Goal: Task Accomplishment & Management: Use online tool/utility

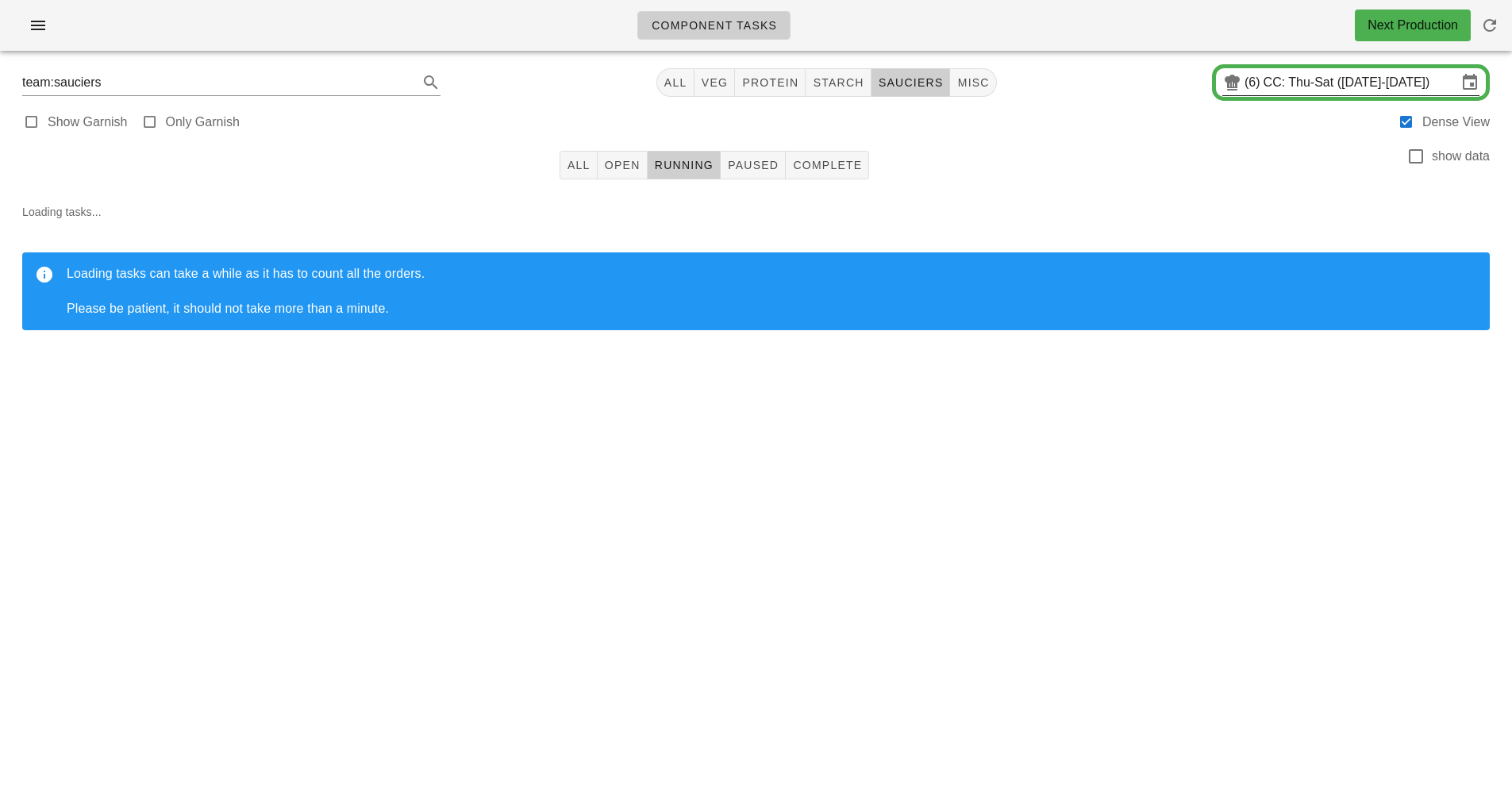
click at [1287, 82] on input "CC: Thu-Sat ([DATE]-[DATE])" at bounding box center [1360, 82] width 193 height 25
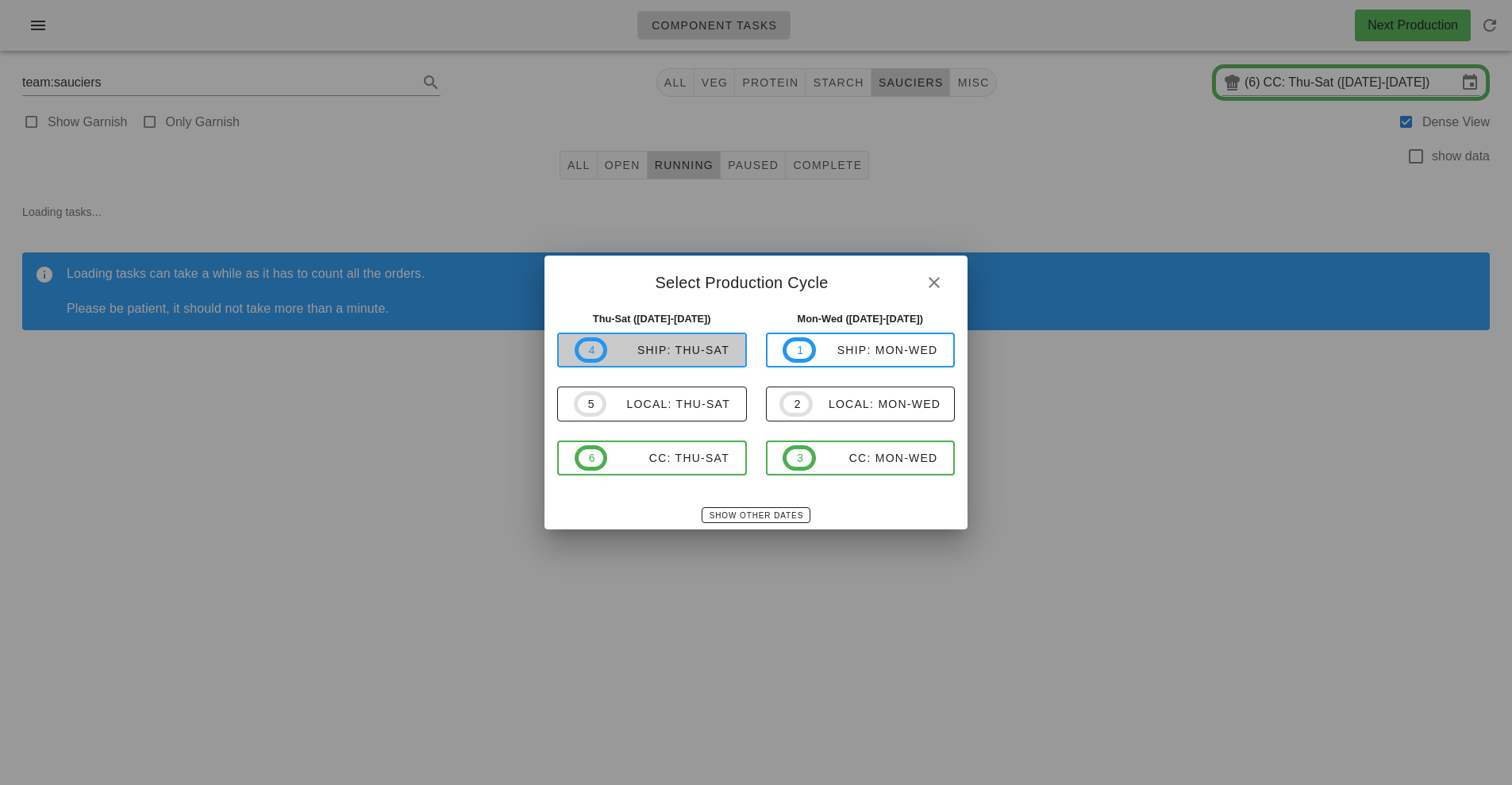
click at [673, 347] on div "ship: Thu-Sat" at bounding box center [668, 350] width 123 height 13
type input "ship: Thu-Sat ([DATE]-[DATE])"
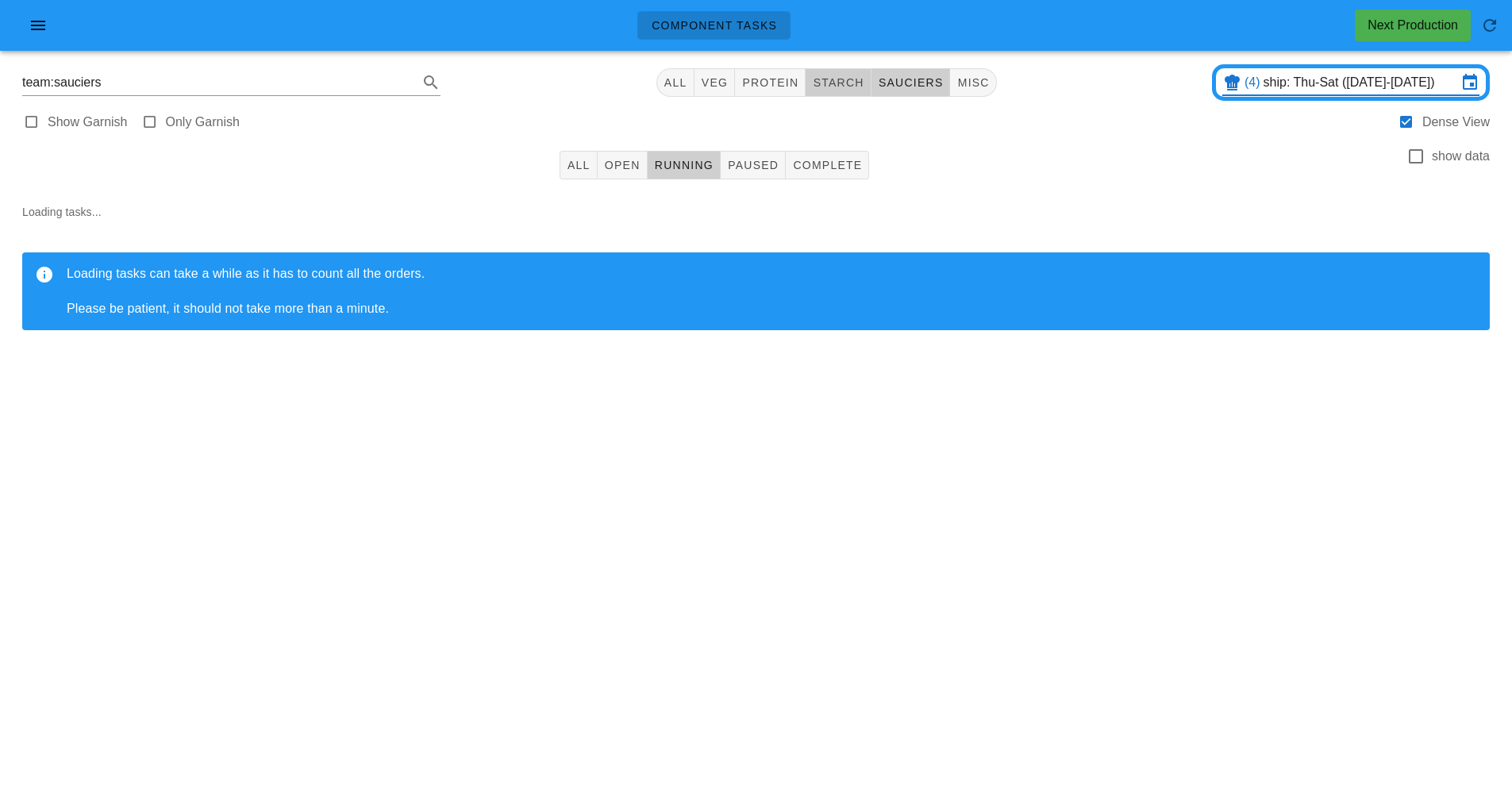
click at [847, 81] on span "starch" at bounding box center [838, 82] width 52 height 13
type input "team:starch"
click at [633, 175] on button "Open" at bounding box center [623, 165] width 50 height 29
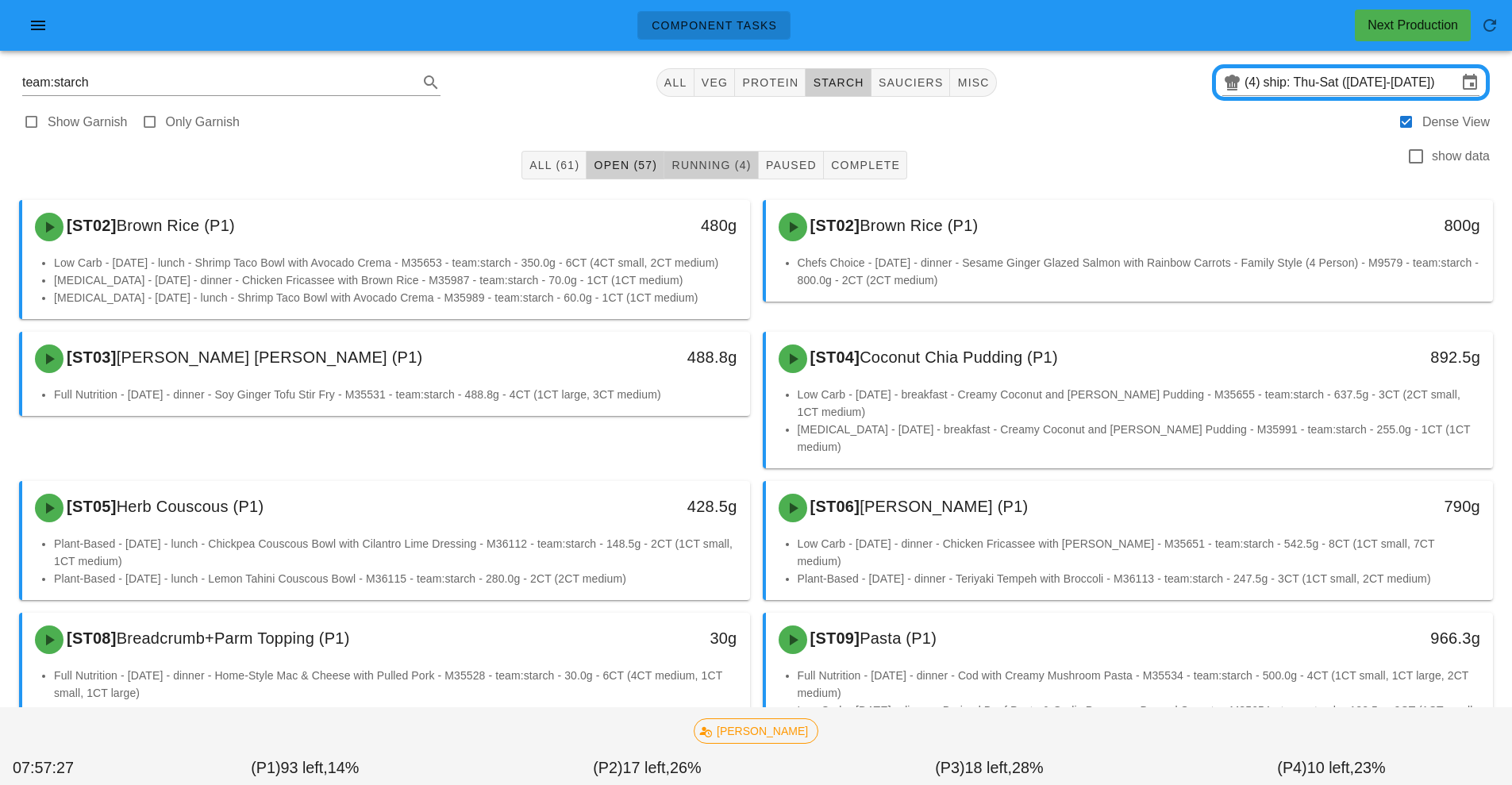
click at [688, 176] on button "Running (4)" at bounding box center [711, 165] width 94 height 29
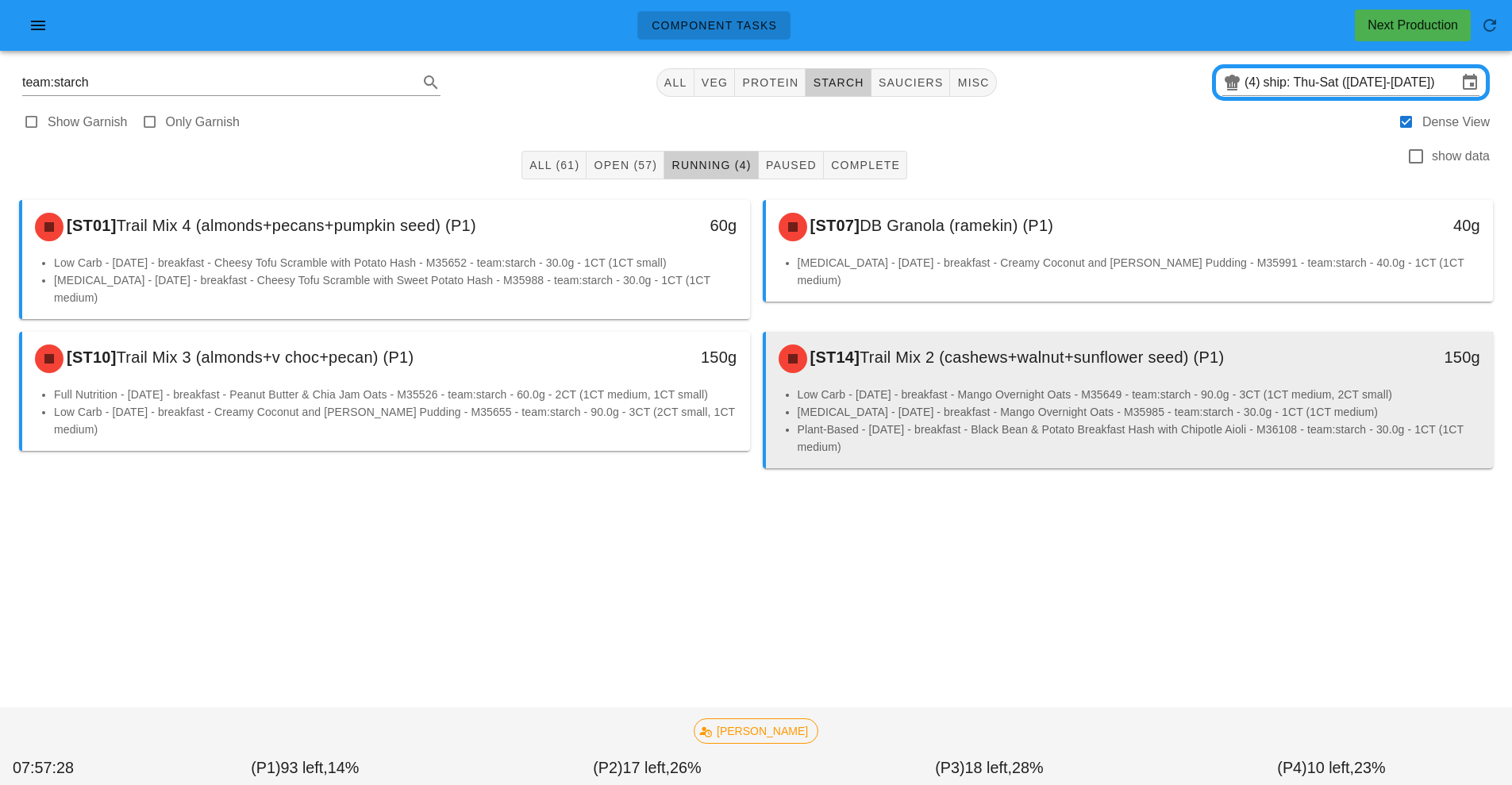
click at [895, 386] on li "Low Carb - [DATE] - breakfast - Mango Overnight Oats - M35649 - team:starch - 9…" at bounding box center [1139, 395] width 683 height 18
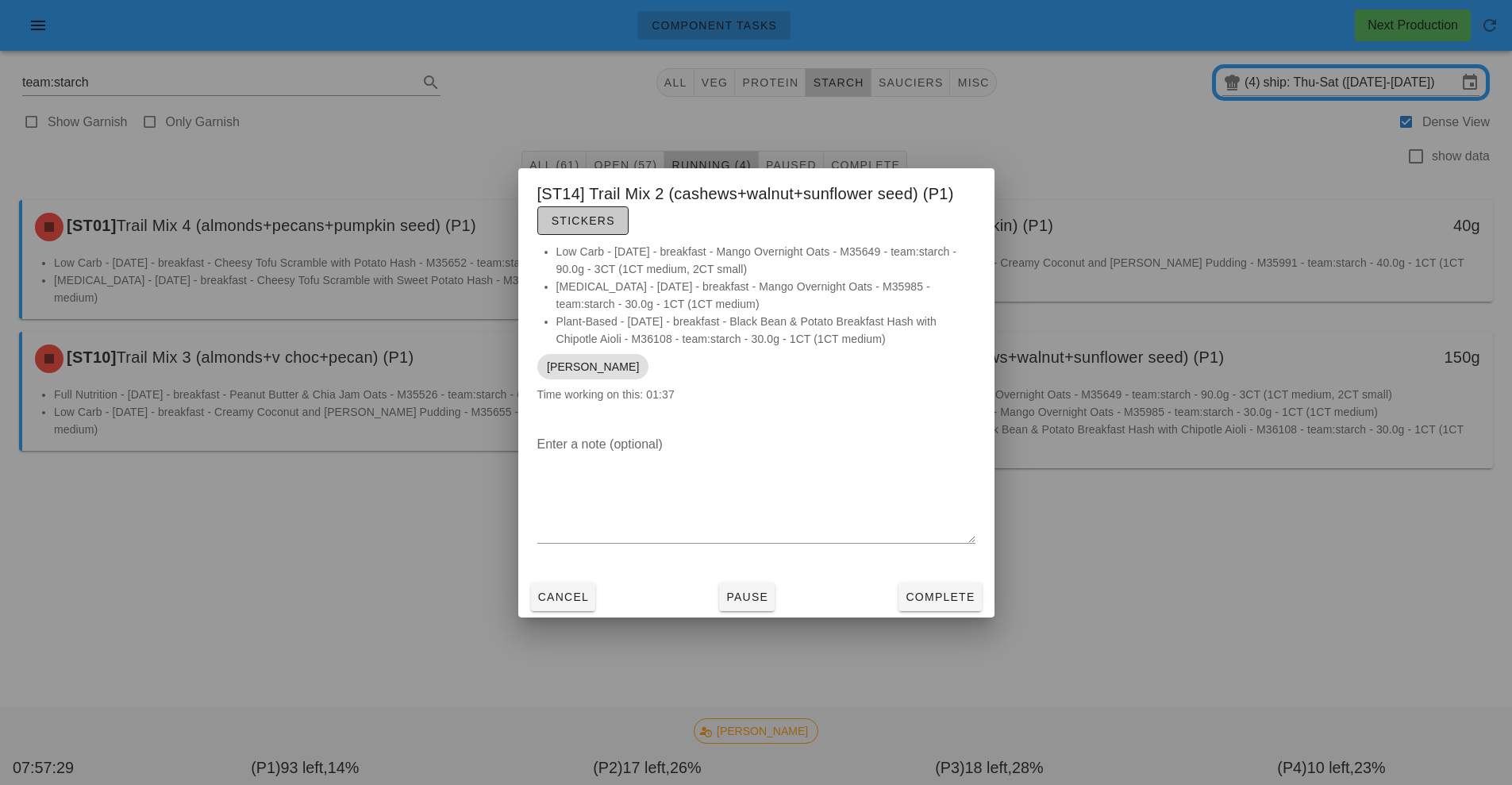
click at [601, 235] on button "Stickers" at bounding box center [583, 220] width 91 height 29
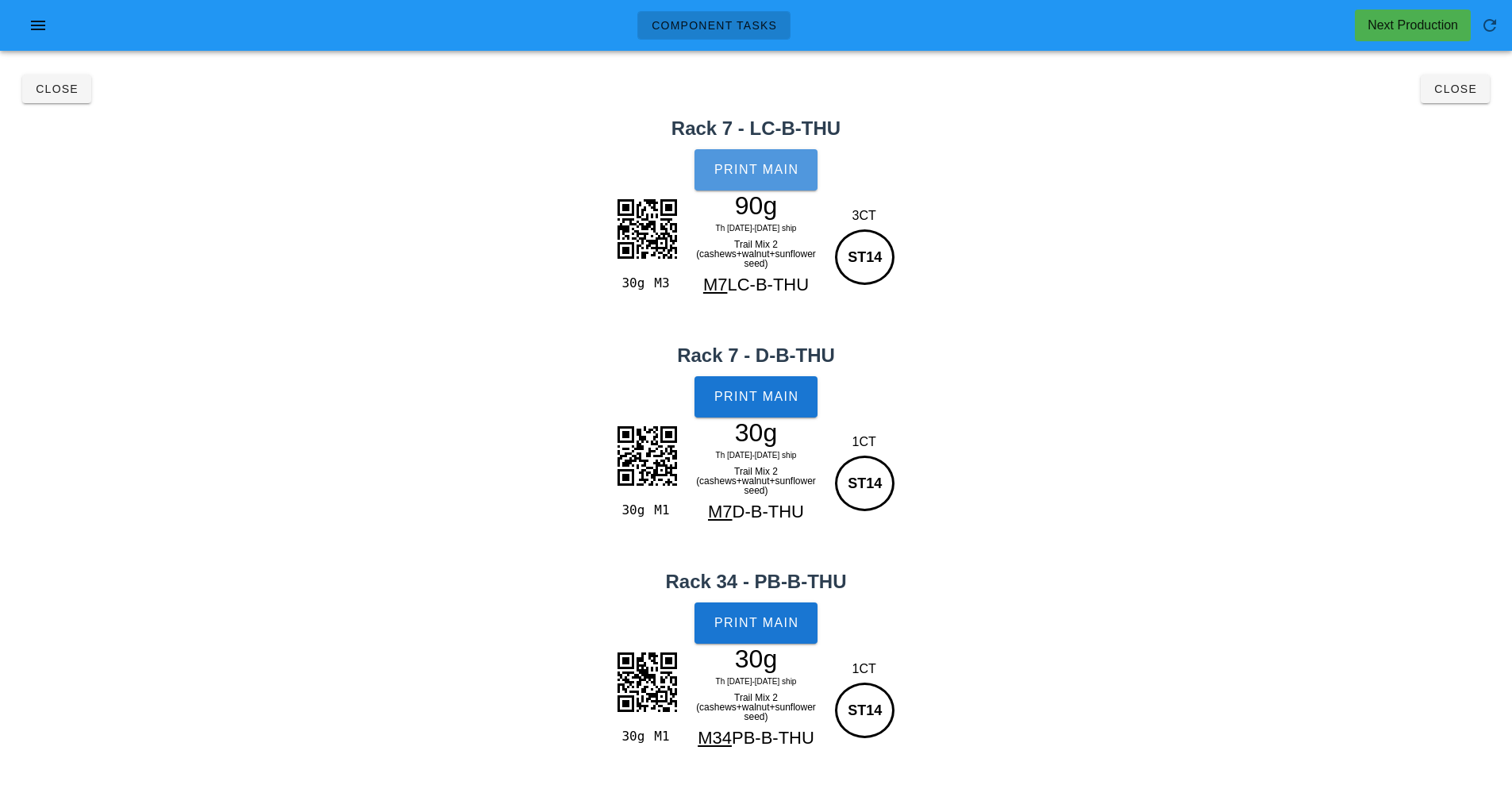
click at [765, 189] on button "Print Main" at bounding box center [756, 170] width 123 height 41
click at [774, 402] on span "Print Main" at bounding box center [756, 397] width 86 height 14
click at [777, 621] on span "Print Main" at bounding box center [756, 623] width 86 height 14
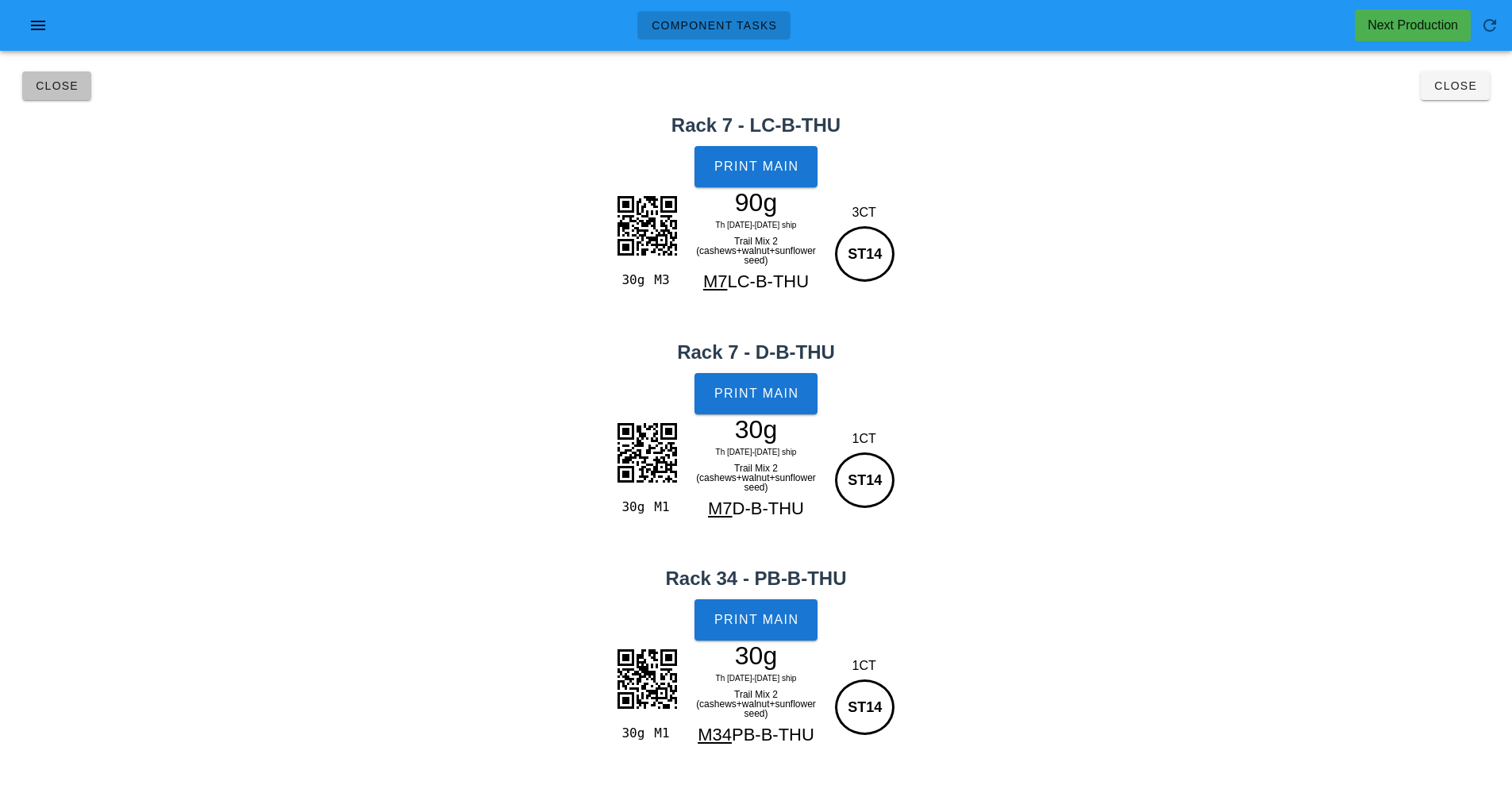
click at [58, 86] on span "Close" at bounding box center [56, 86] width 44 height 13
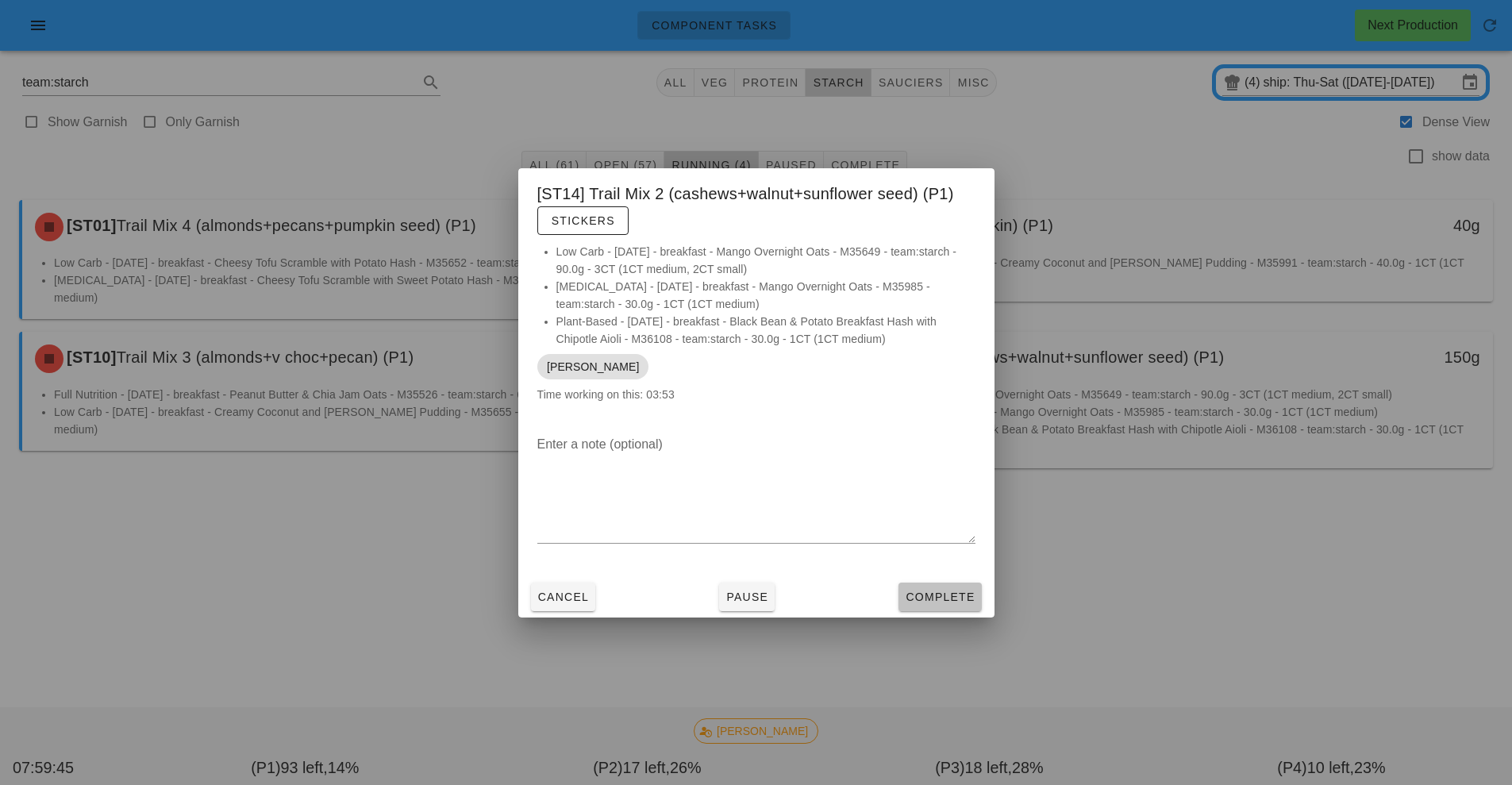
click at [952, 594] on span "Complete" at bounding box center [940, 597] width 70 height 13
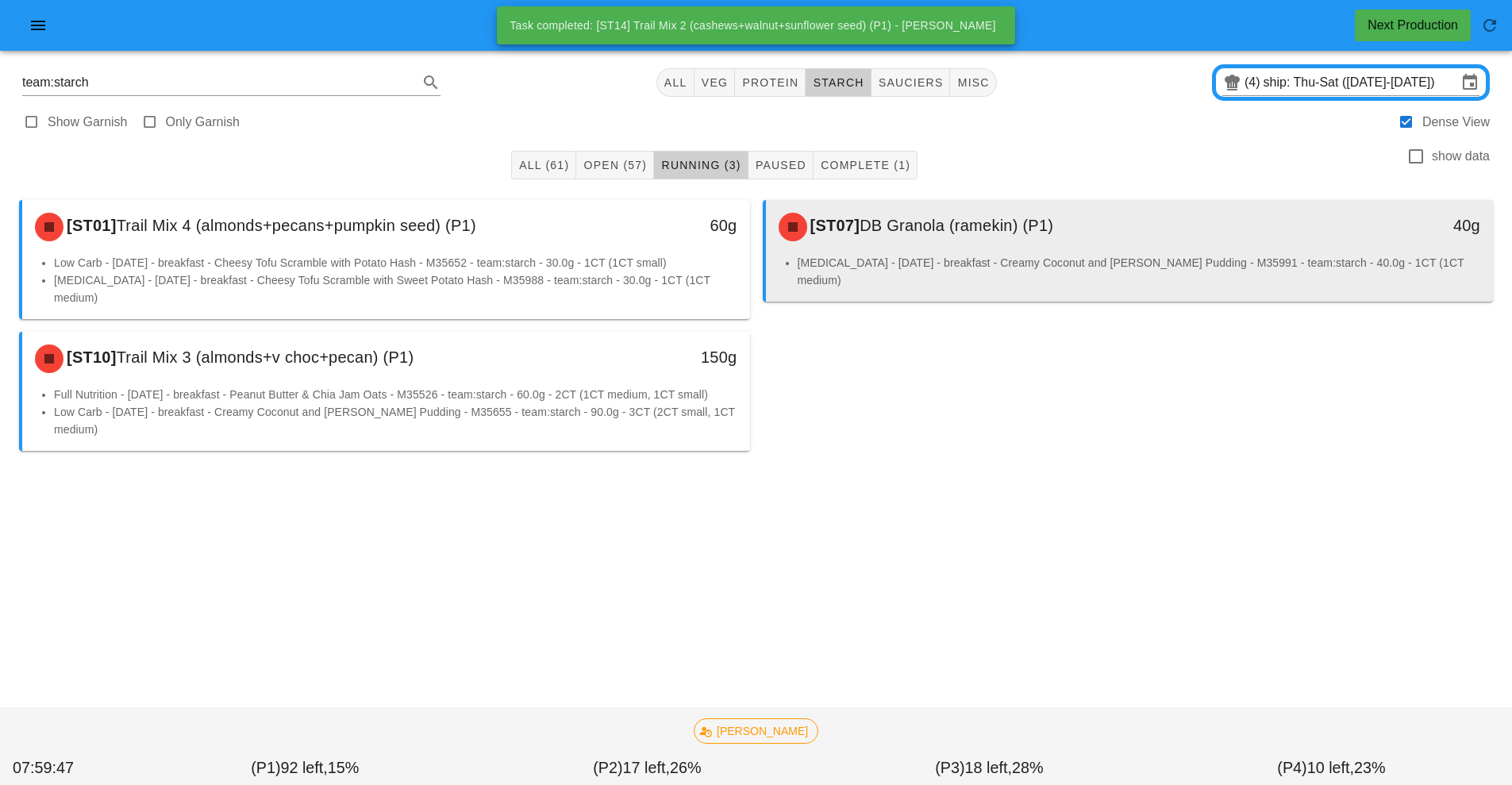
click at [881, 262] on li "[MEDICAL_DATA] - [DATE] - breakfast - Creamy Coconut and [PERSON_NAME] Pudding …" at bounding box center [1139, 271] width 683 height 35
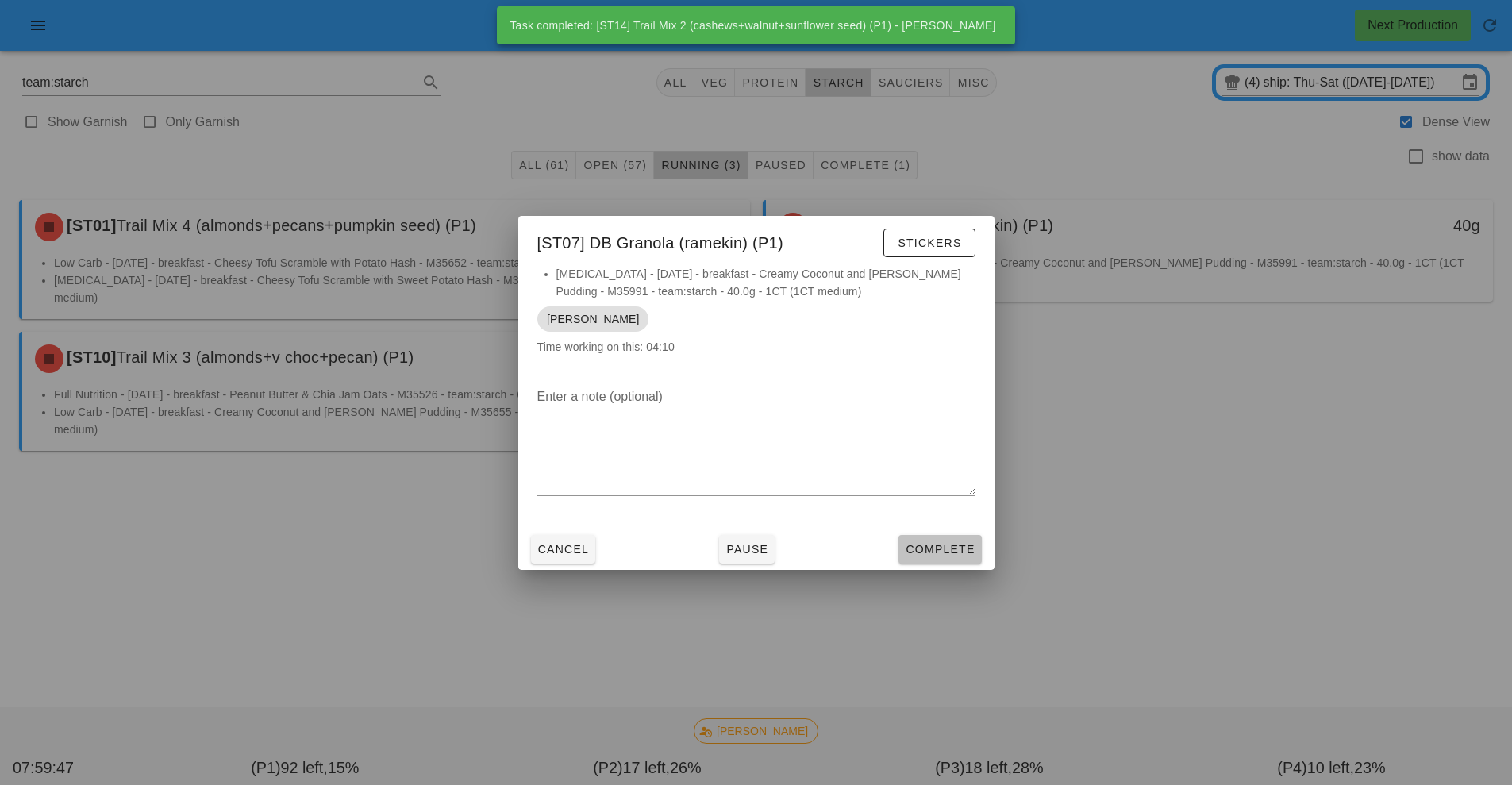
click at [951, 552] on span "Complete" at bounding box center [940, 549] width 70 height 13
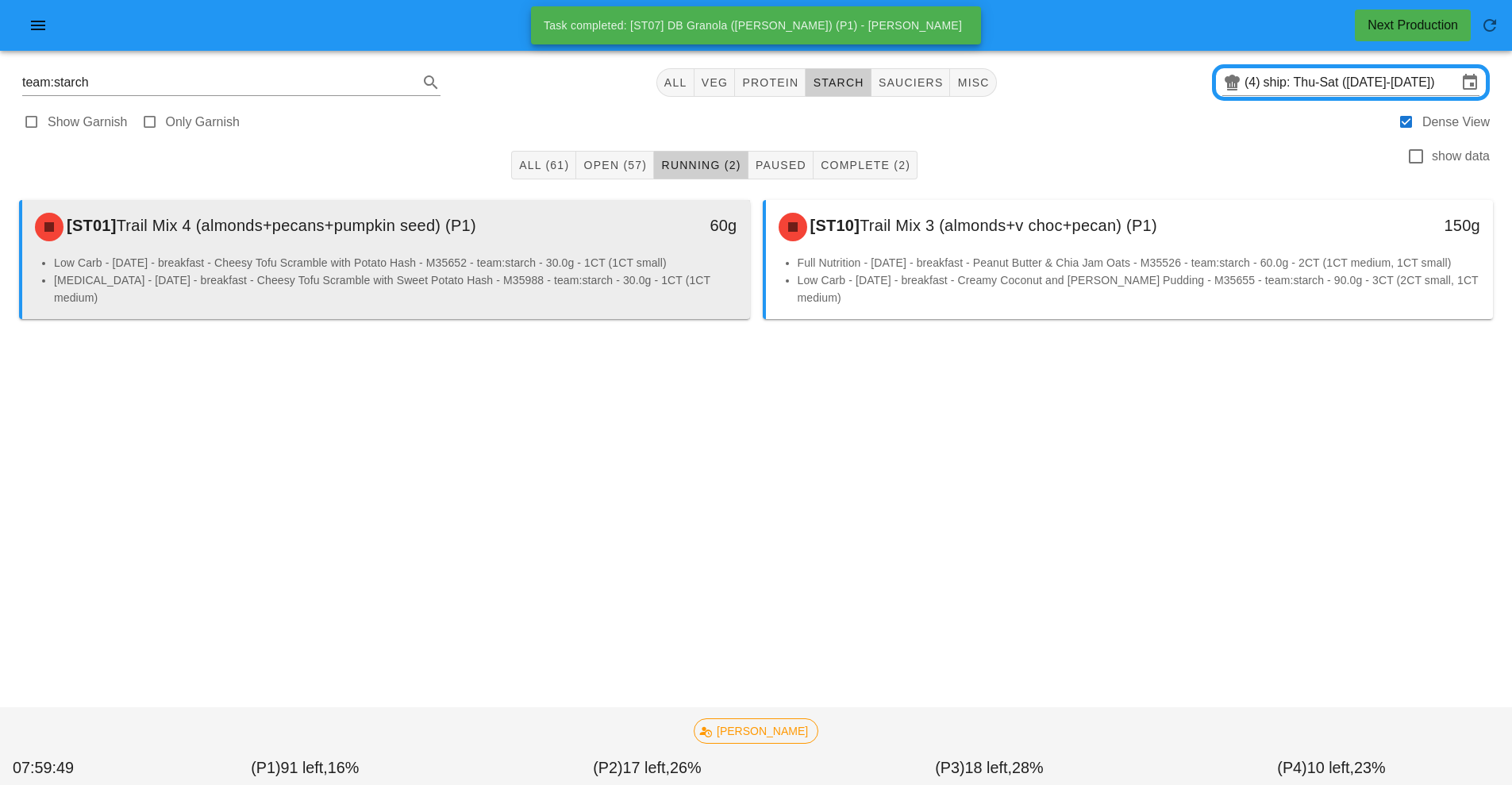
click at [438, 240] on div "[ST01] Trail Mix 4 (almonds+pecans+pumpkin seed) (P1)" at bounding box center [295, 226] width 541 height 47
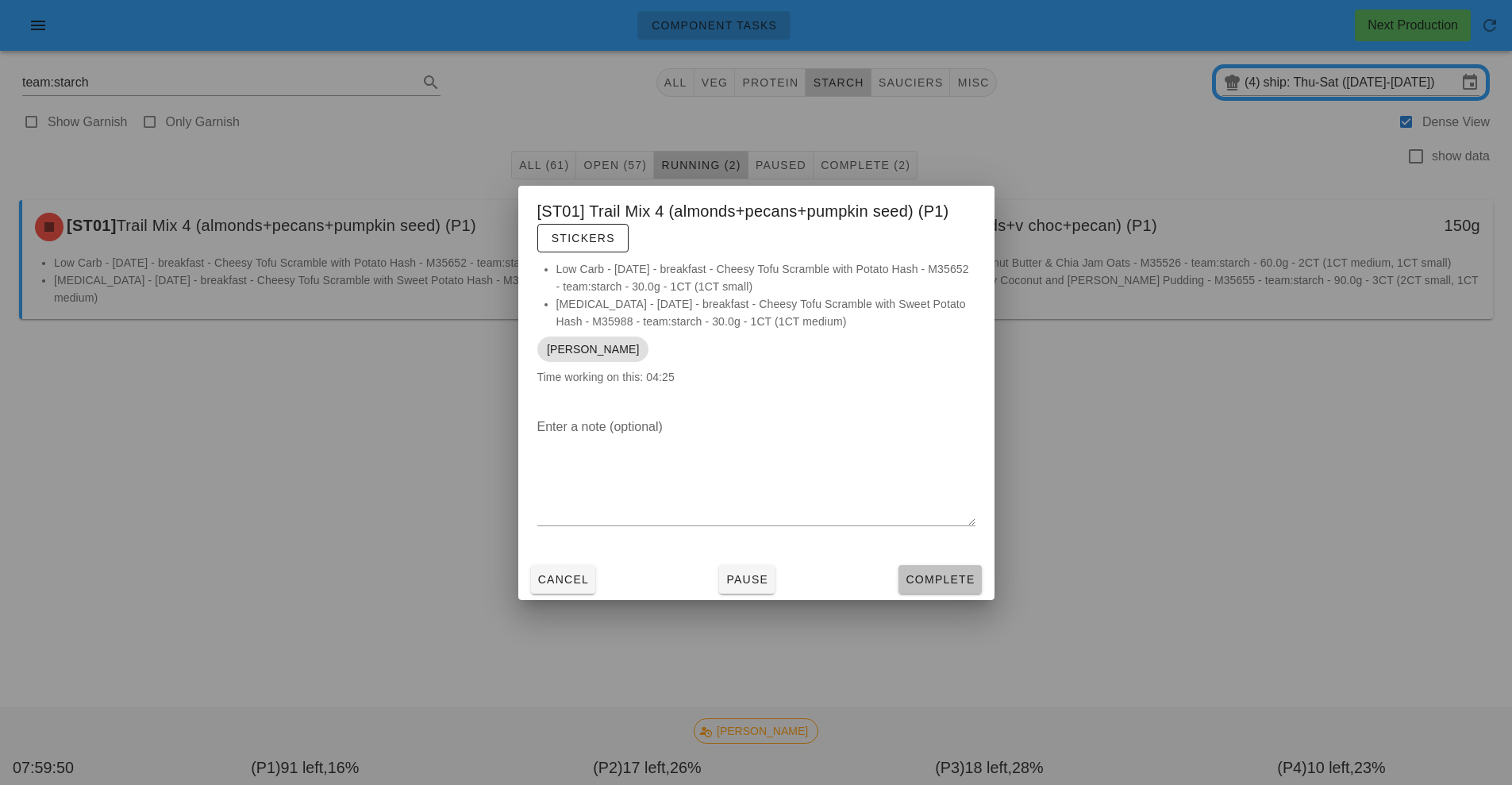
click at [941, 582] on span "Complete" at bounding box center [940, 579] width 70 height 13
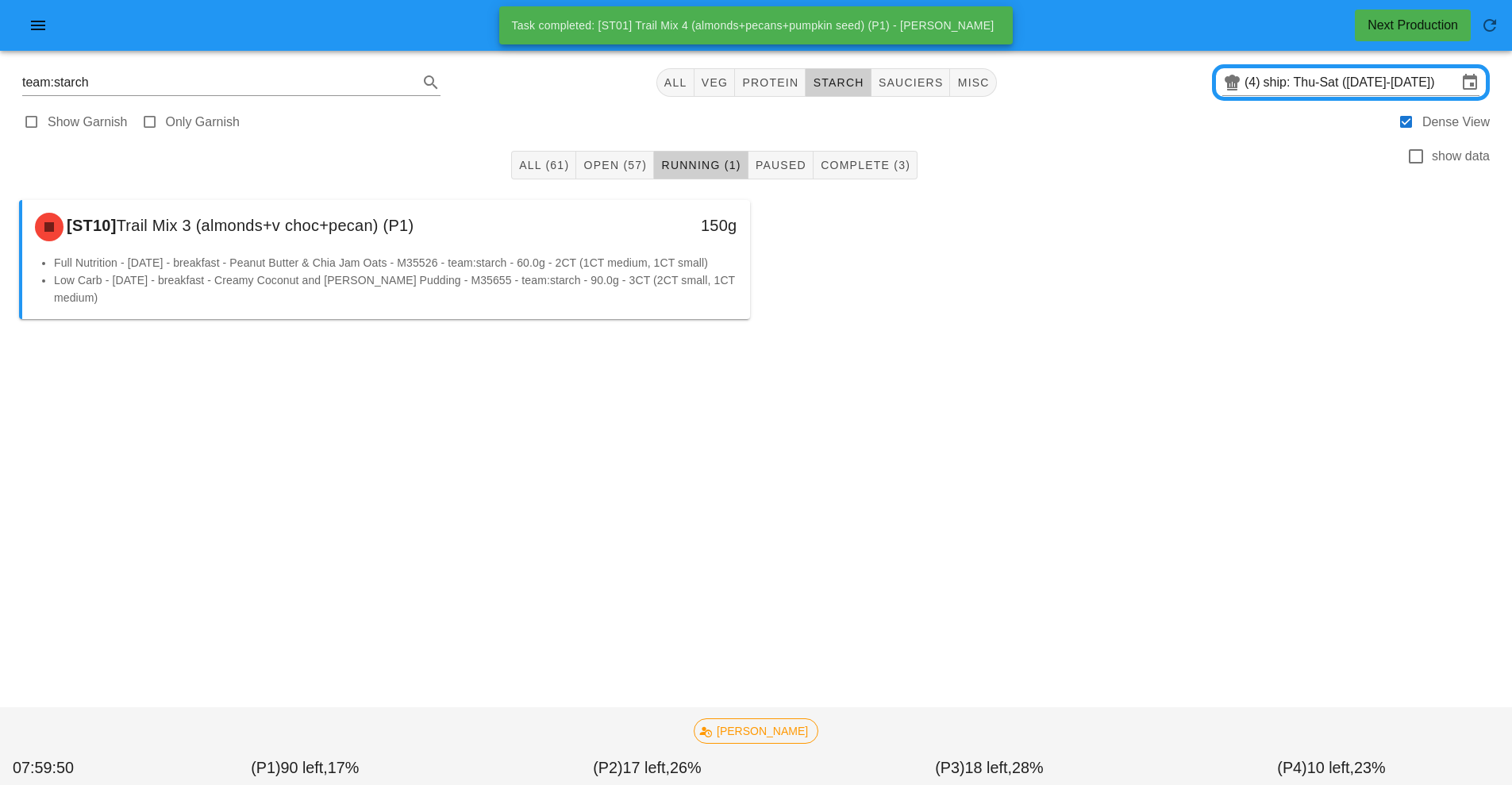
click at [993, 270] on div "[ST10] Trail Mix 3 (almonds+v choc+pecan) (P1) 150g Full Nutrition - [DATE] - b…" at bounding box center [756, 259] width 1486 height 132
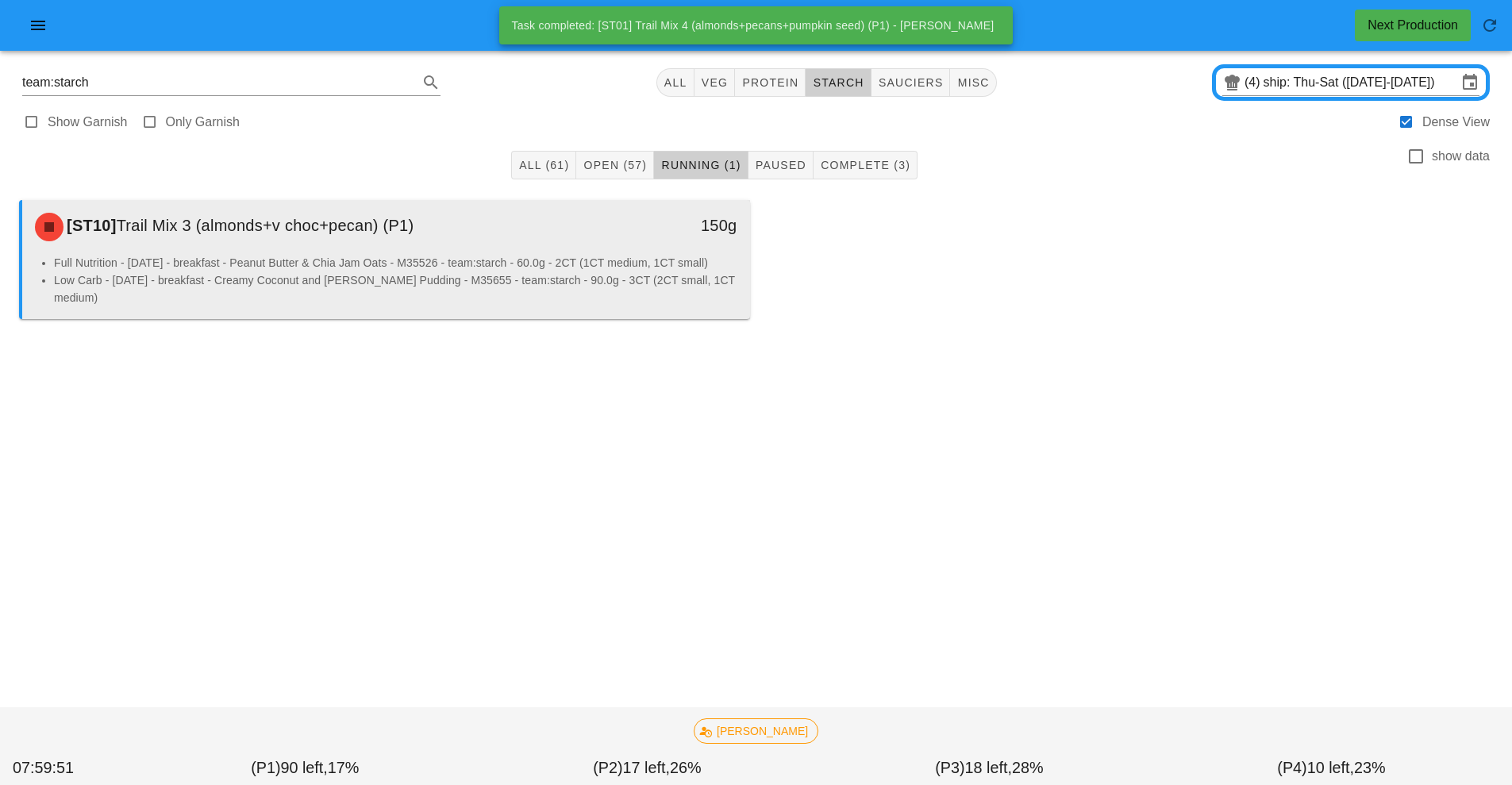
click at [648, 276] on li "Low Carb - [DATE] - breakfast - Creamy Coconut and [PERSON_NAME] Pudding - M356…" at bounding box center [395, 288] width 683 height 35
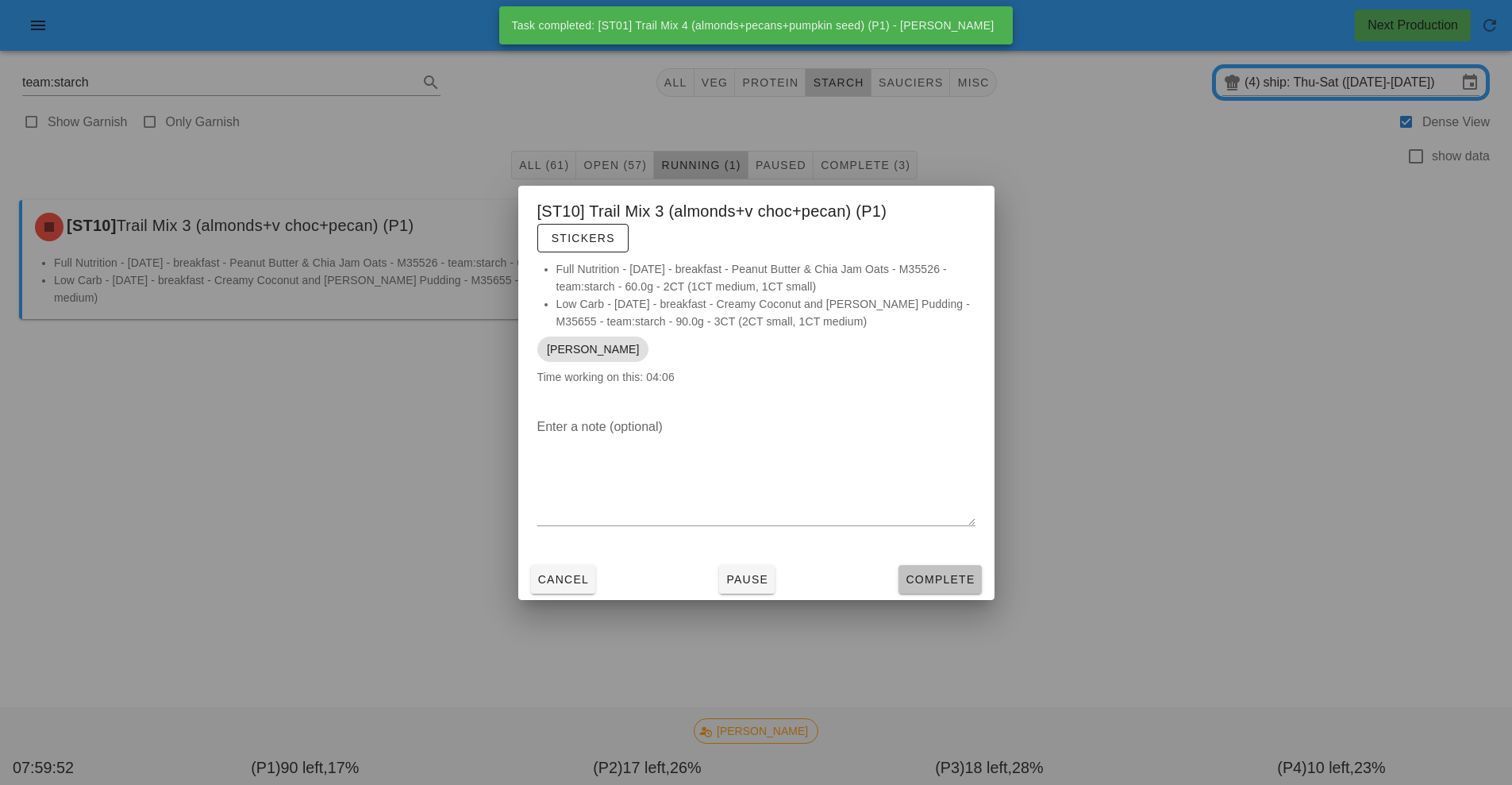
click at [927, 590] on button "Complete" at bounding box center [940, 579] width 82 height 29
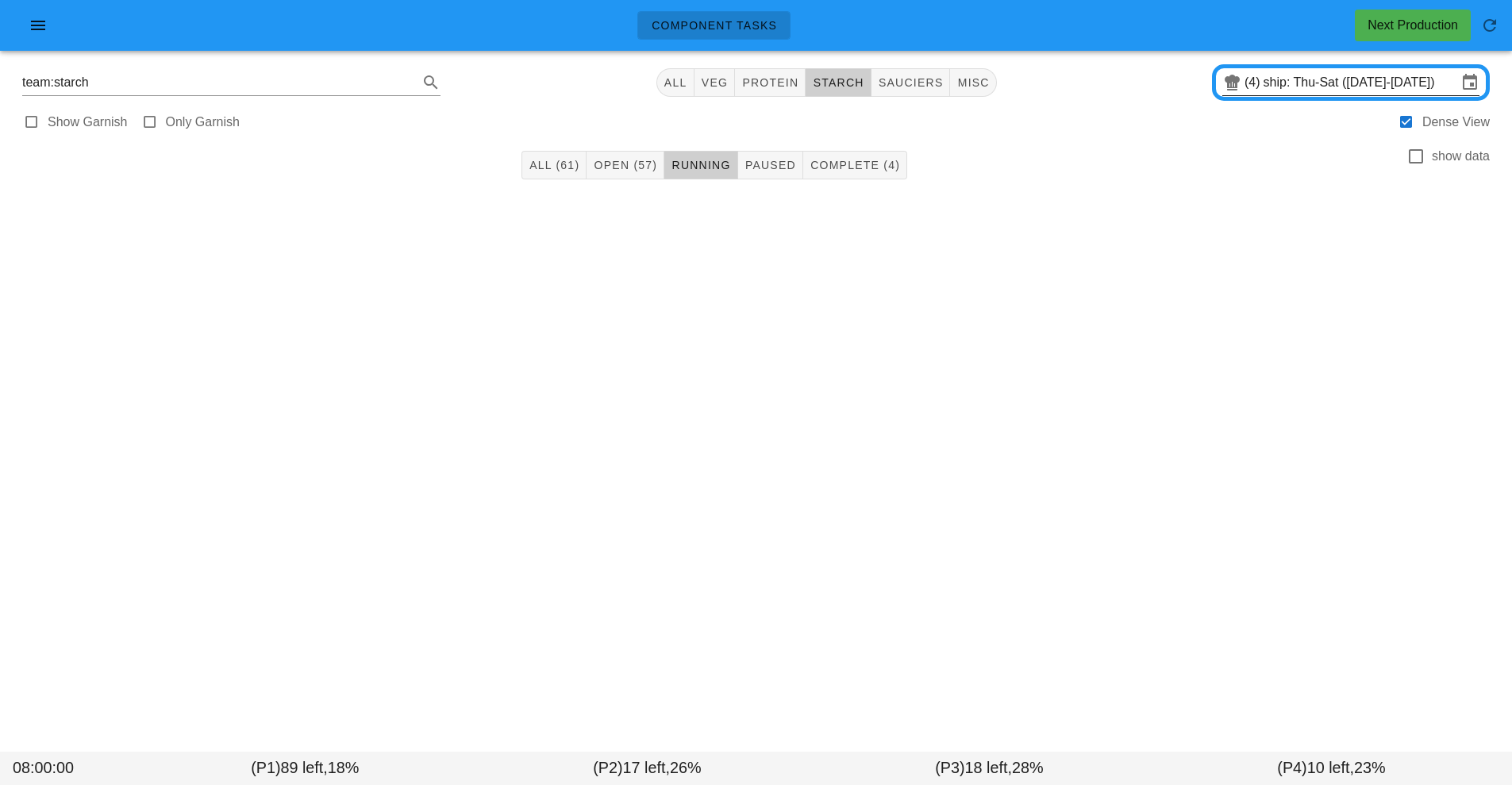
click at [1300, 83] on input "ship: Thu-Sat ([DATE]-[DATE])" at bounding box center [1360, 82] width 193 height 25
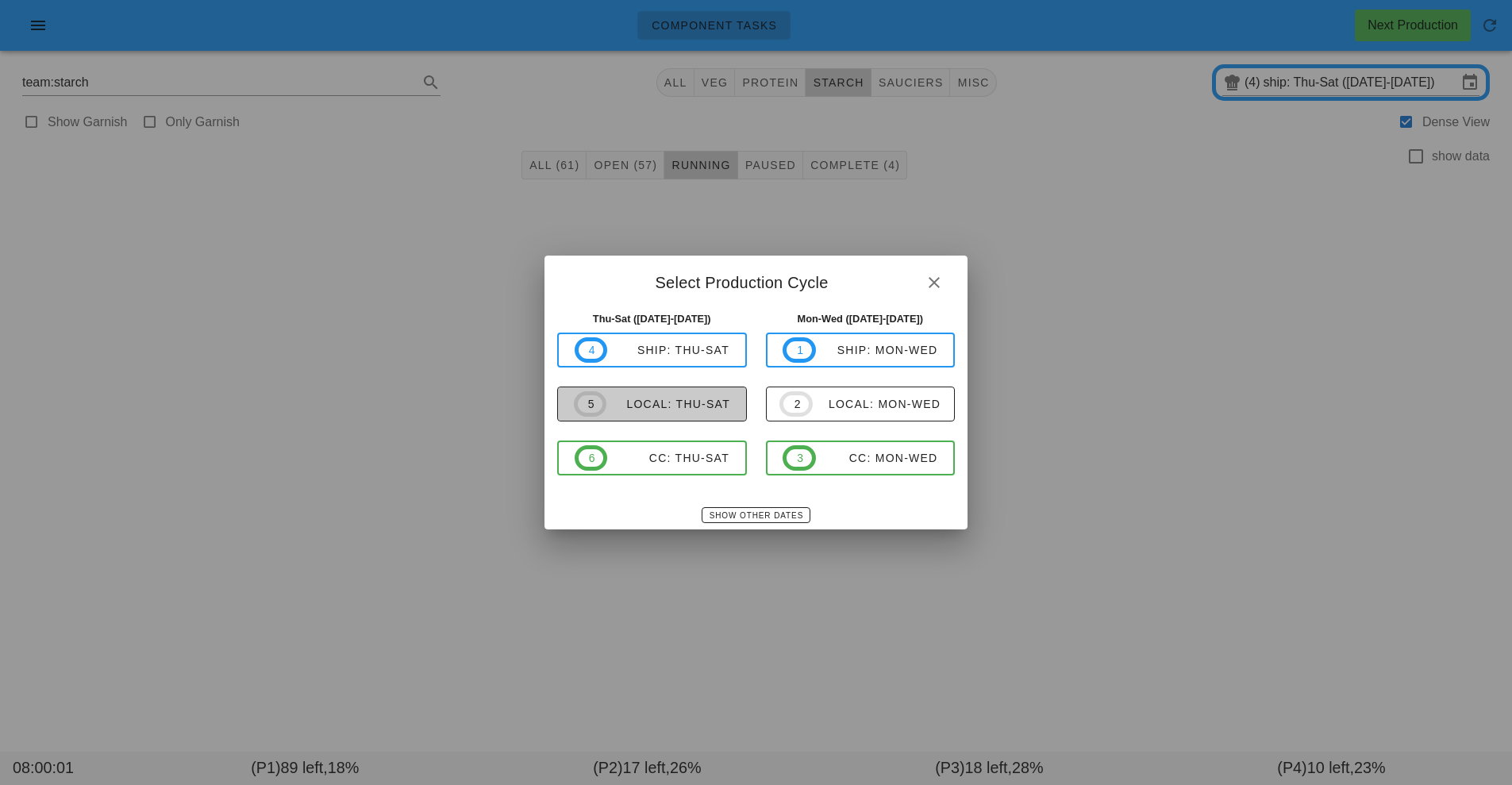
click at [682, 409] on div "local: Thu-Sat" at bounding box center [668, 404] width 124 height 13
type input "local: Thu-Sat ([DATE]-[DATE])"
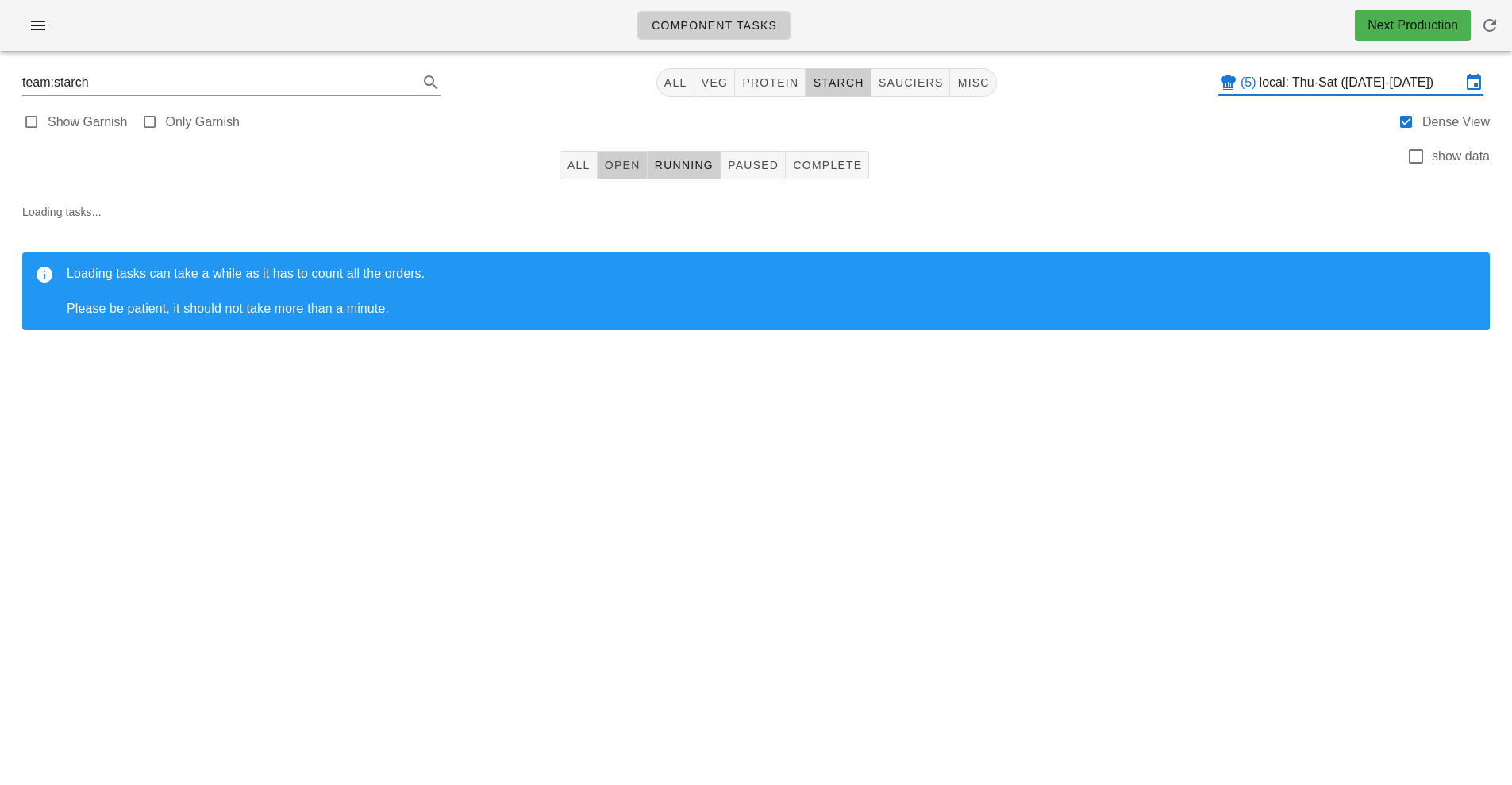
click at [619, 165] on span "Open" at bounding box center [622, 165] width 37 height 13
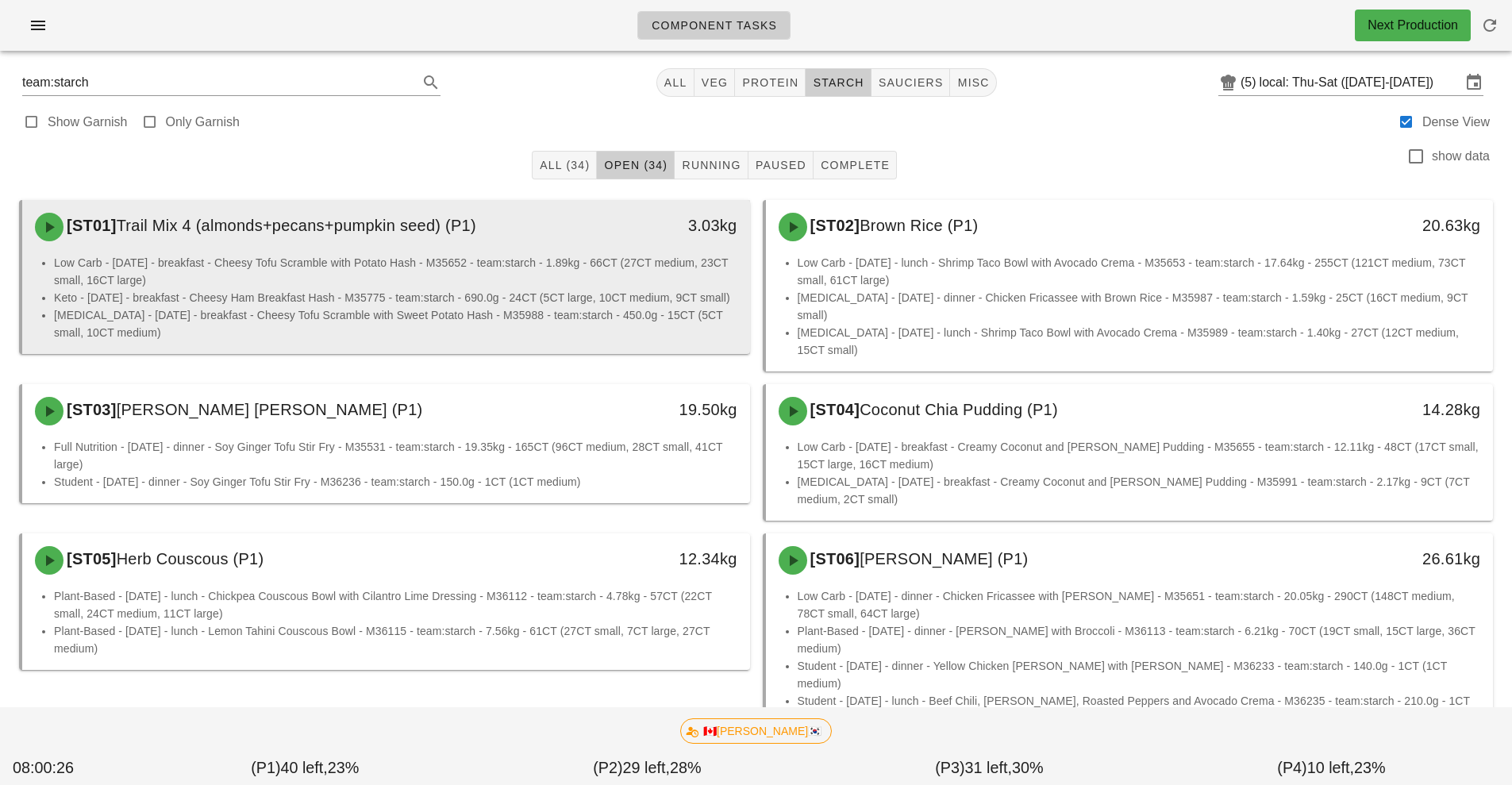
click at [430, 285] on li "Low Carb - [DATE] - breakfast - Cheesy Tofu Scramble with Potato Hash - M35652 …" at bounding box center [395, 271] width 683 height 35
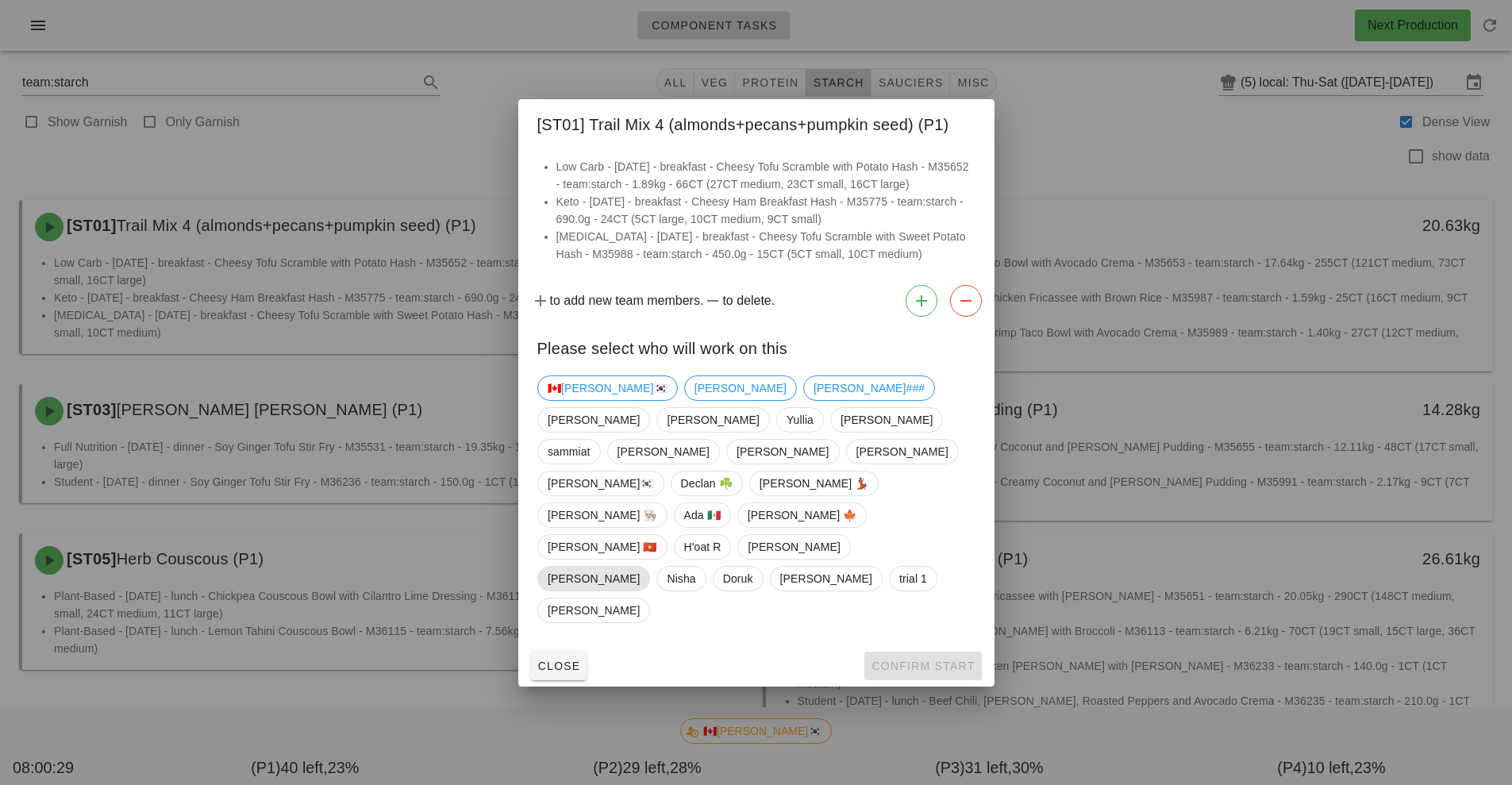
click at [640, 567] on span "[PERSON_NAME]" at bounding box center [594, 578] width 92 height 24
click at [927, 660] on span "Confirm Start" at bounding box center [922, 666] width 104 height 13
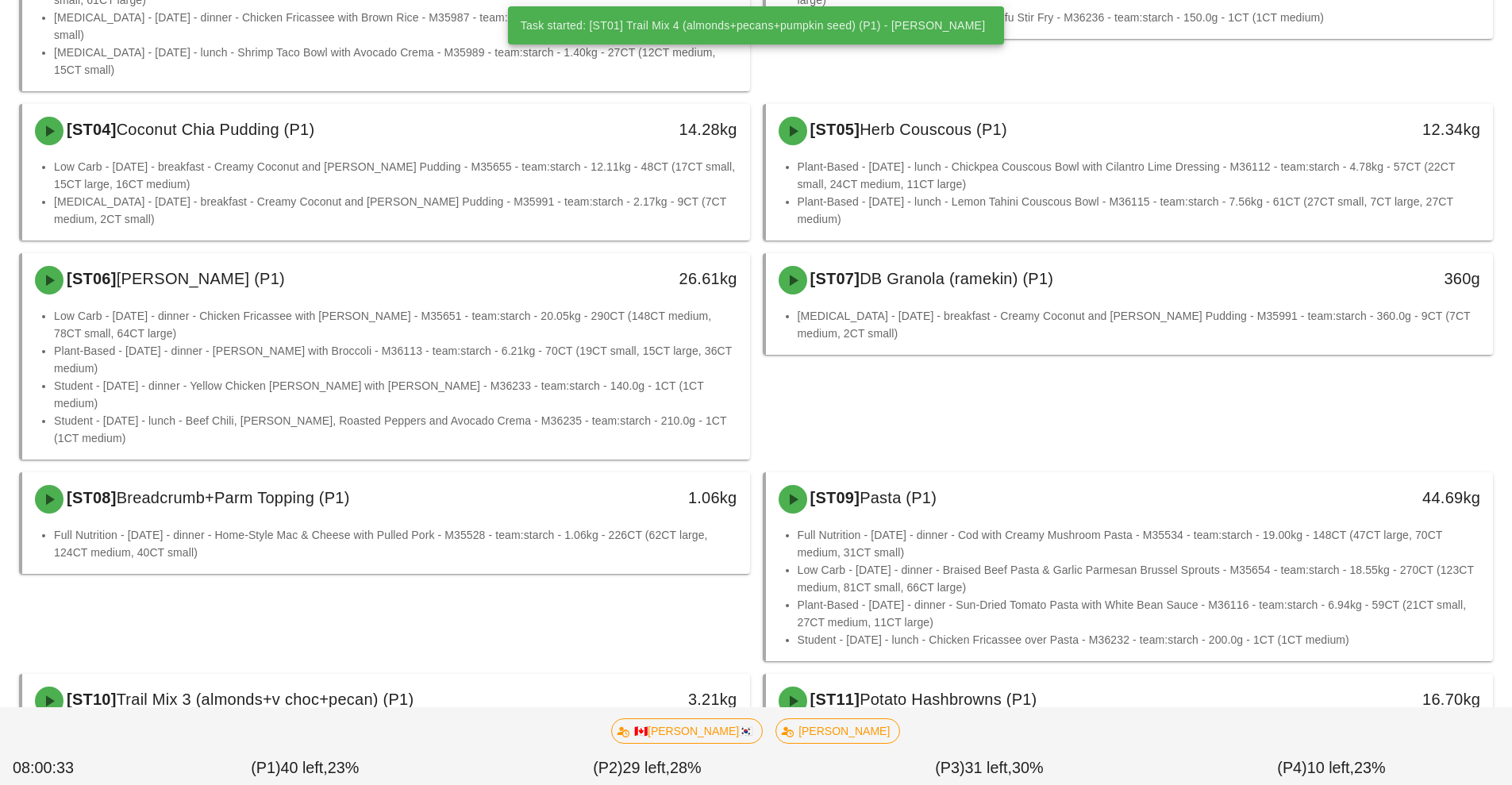
scroll to position [330, 0]
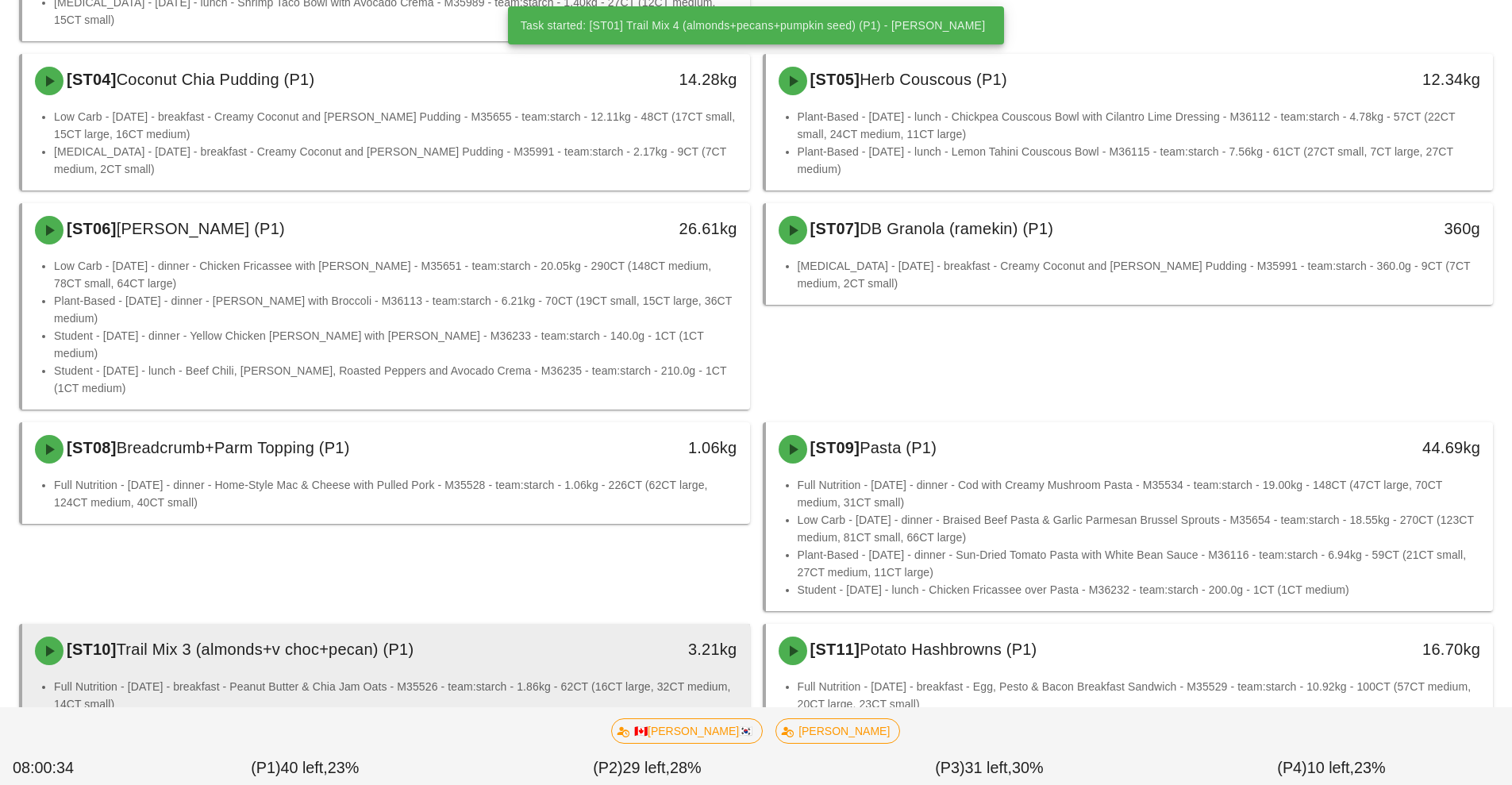
click at [446, 678] on li "Full Nutrition - [DATE] - breakfast - Peanut Butter & Chia Jam Oats - M35526 - …" at bounding box center [395, 695] width 683 height 35
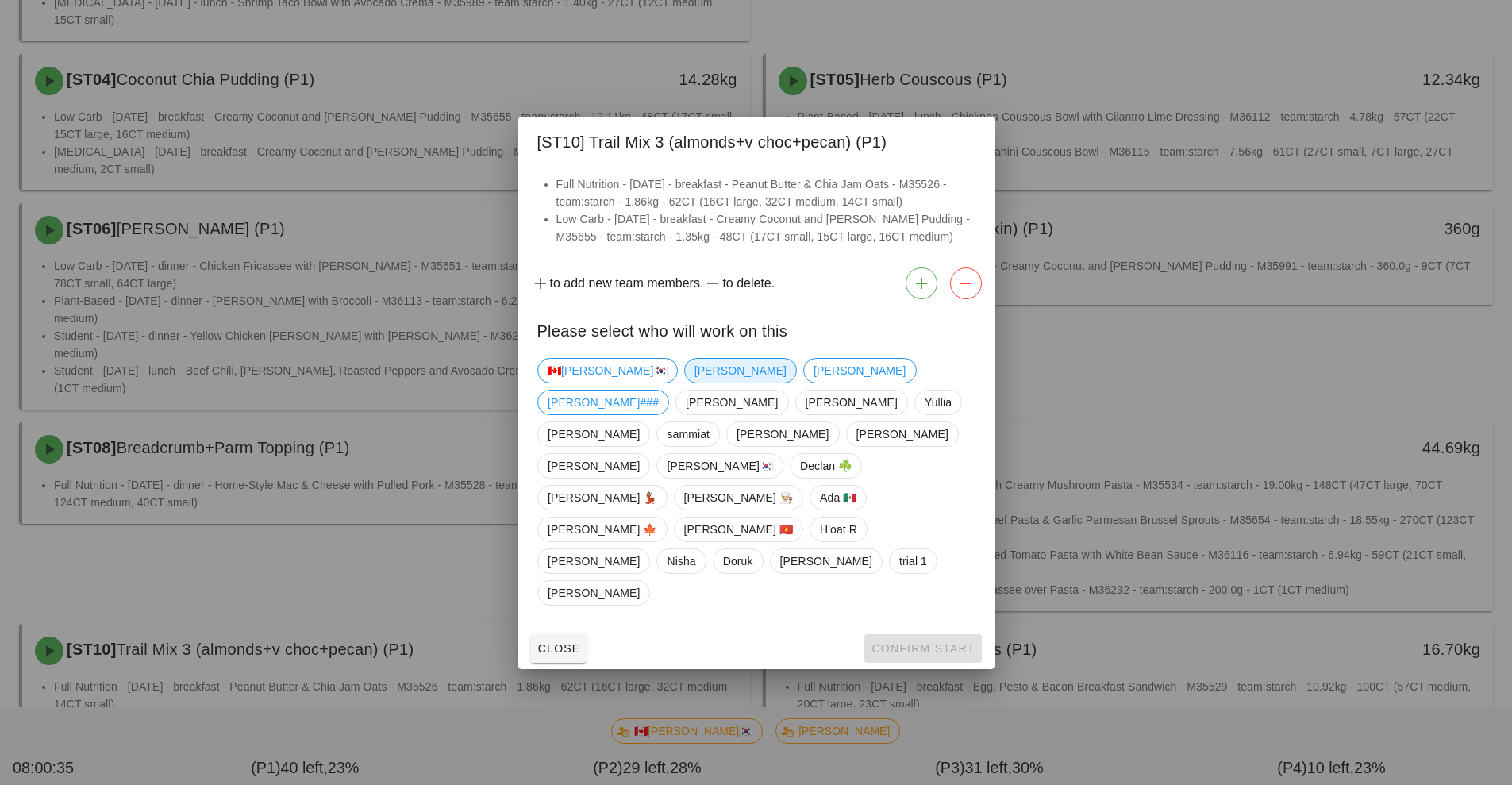
click at [694, 382] on span "[PERSON_NAME]" at bounding box center [739, 371] width 92 height 24
click at [940, 642] on span "Confirm Start" at bounding box center [922, 648] width 104 height 13
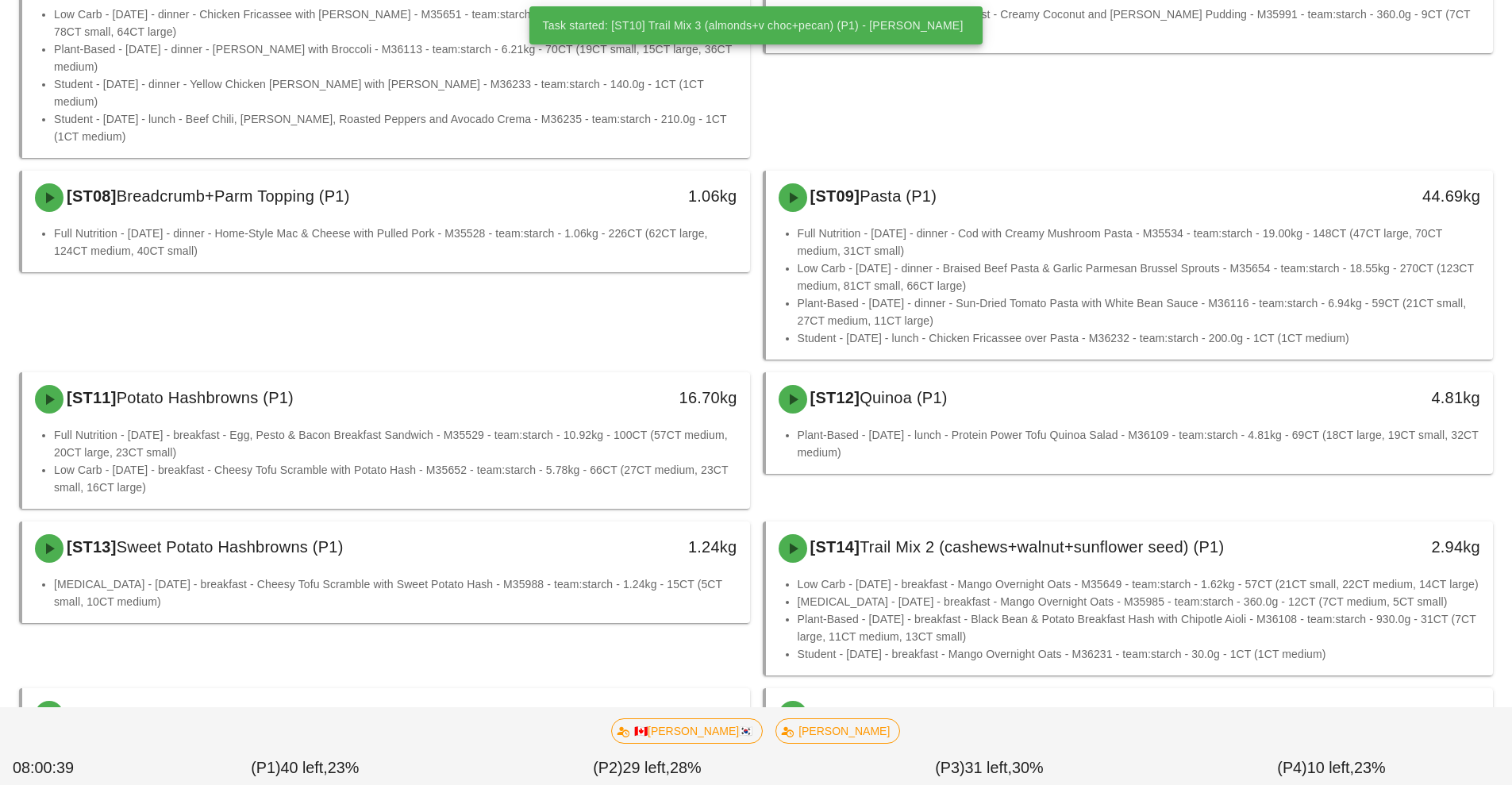
scroll to position [602, 0]
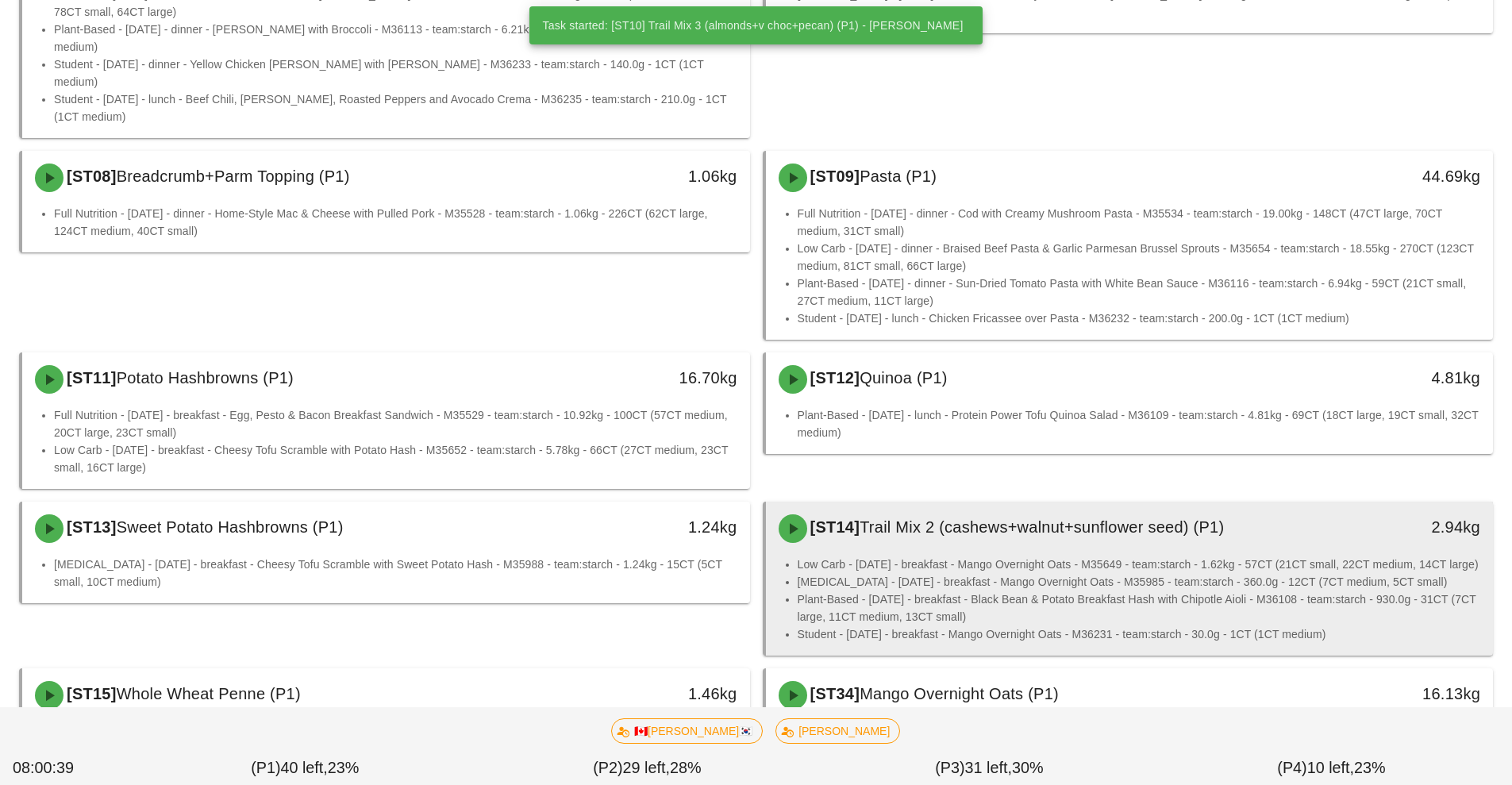
click at [1000, 573] on li "[MEDICAL_DATA] - [DATE] - breakfast - Mango Overnight Oats - M35985 - team:star…" at bounding box center [1139, 582] width 683 height 18
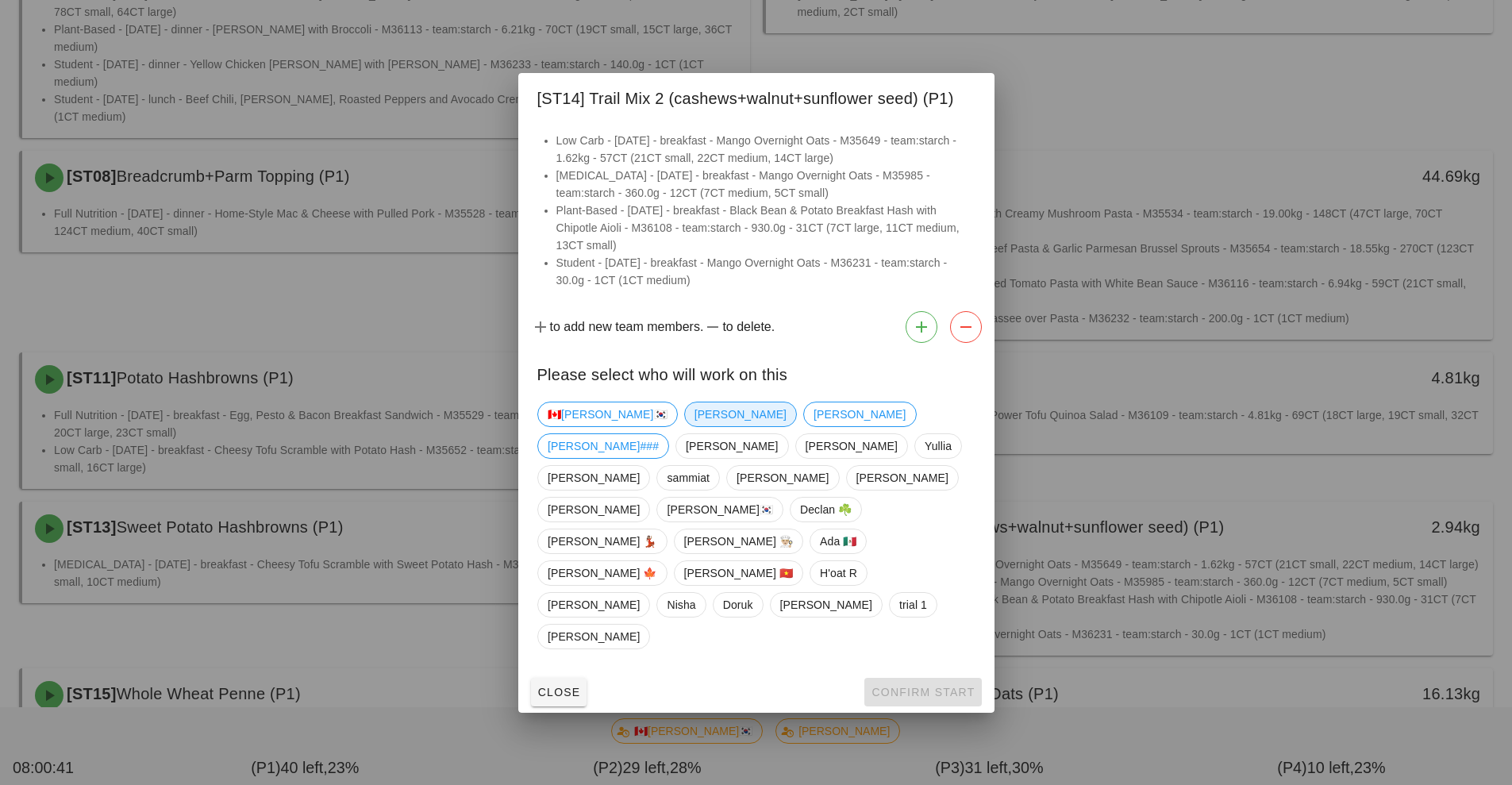
click at [694, 426] on span "[PERSON_NAME]" at bounding box center [739, 414] width 92 height 24
click at [947, 686] on span "Confirm Start" at bounding box center [922, 692] width 104 height 13
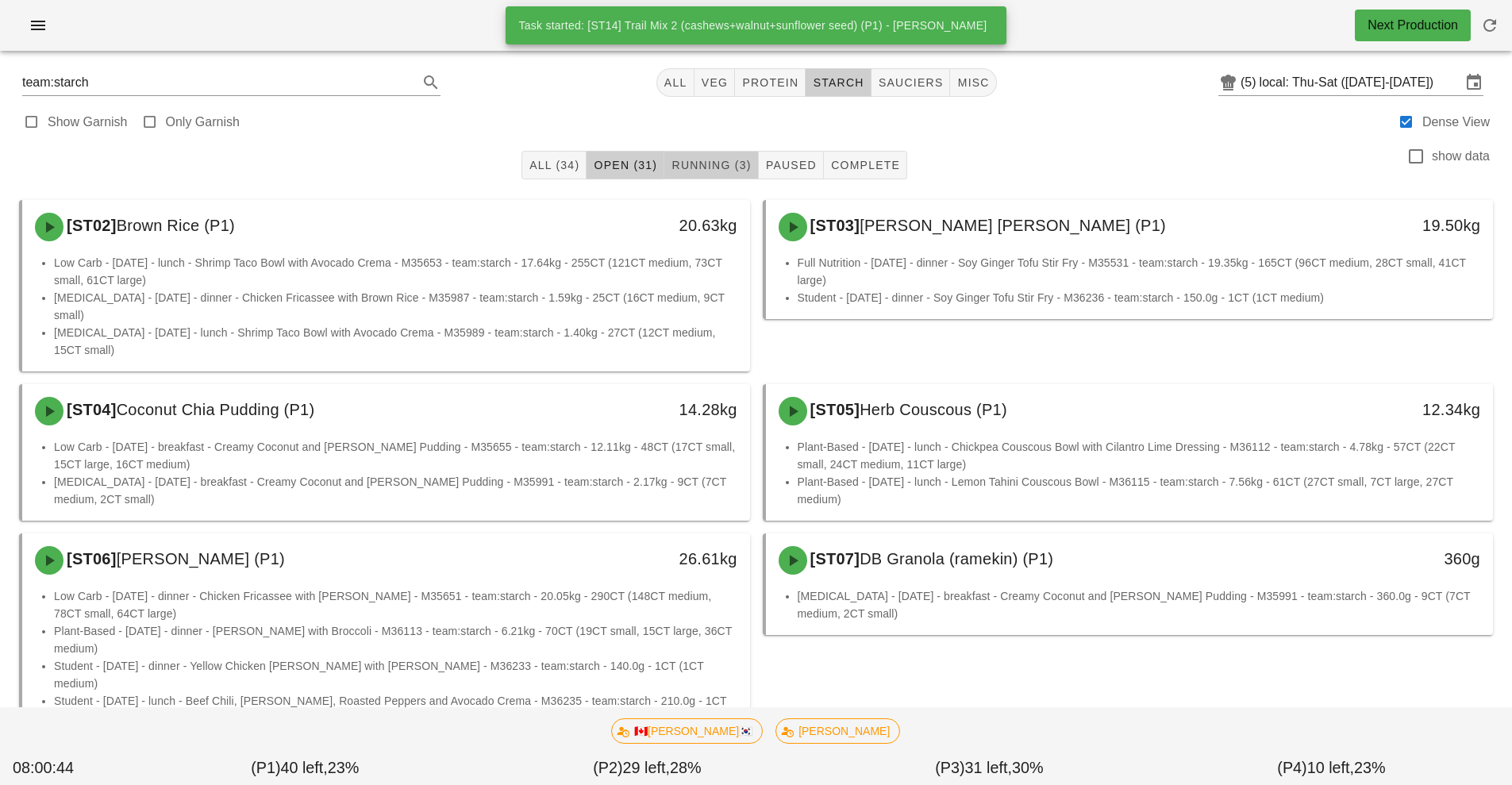
click at [710, 171] on span "Running (3)" at bounding box center [711, 165] width 81 height 13
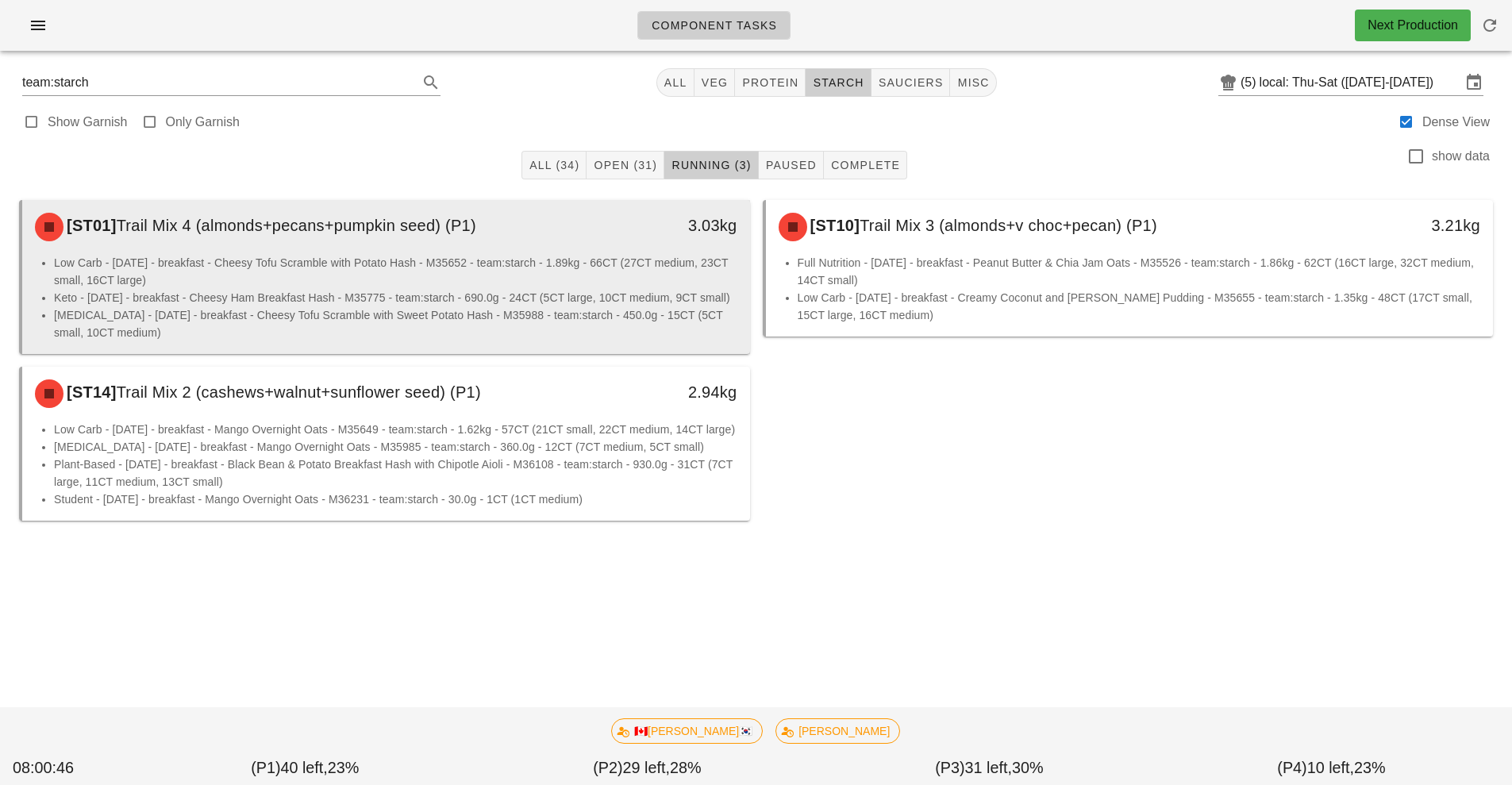
click at [431, 271] on li "Low Carb - [DATE] - breakfast - Cheesy Tofu Scramble with Potato Hash - M35652 …" at bounding box center [395, 271] width 683 height 35
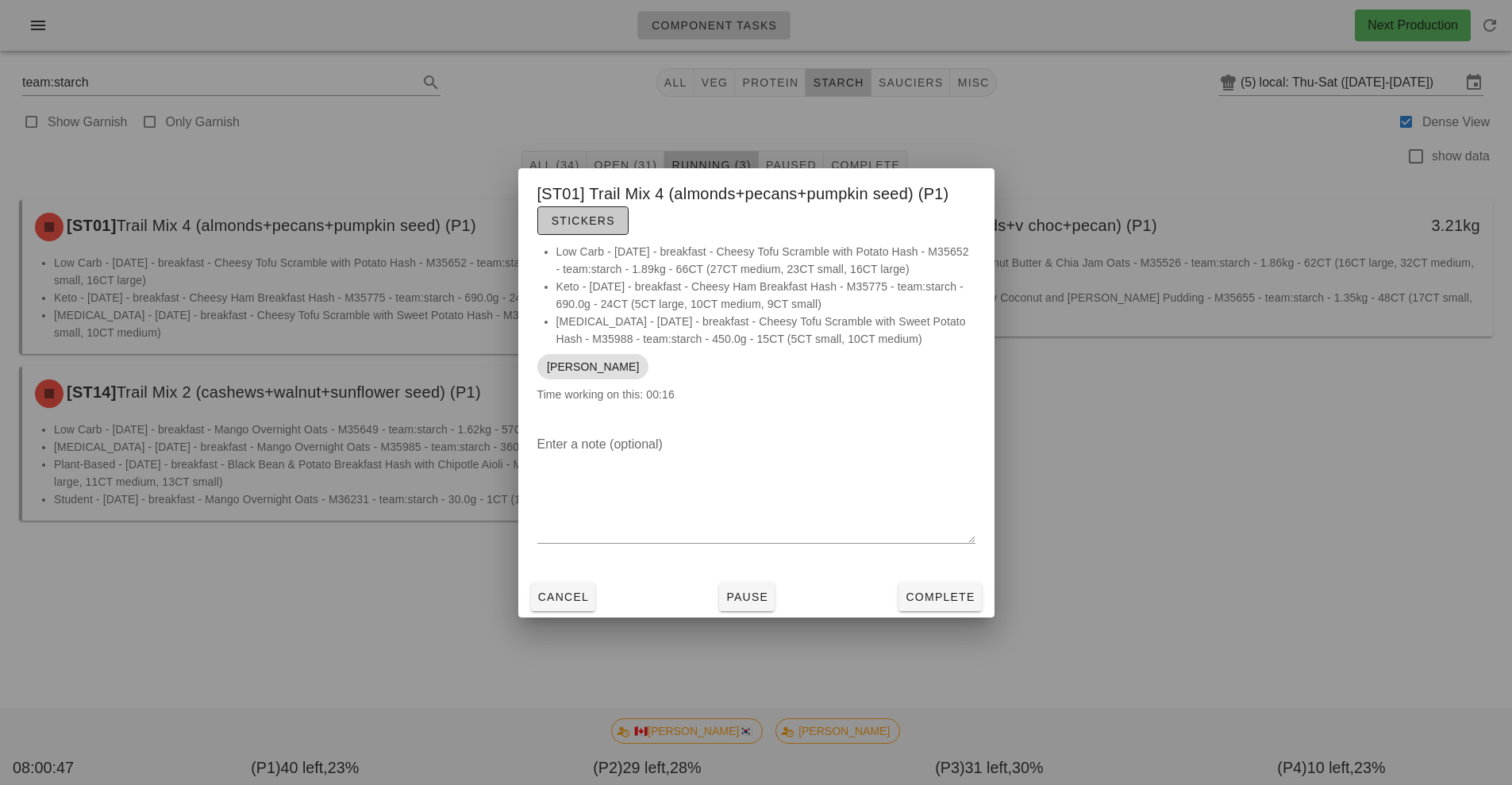
click at [597, 226] on span "Stickers" at bounding box center [583, 220] width 64 height 13
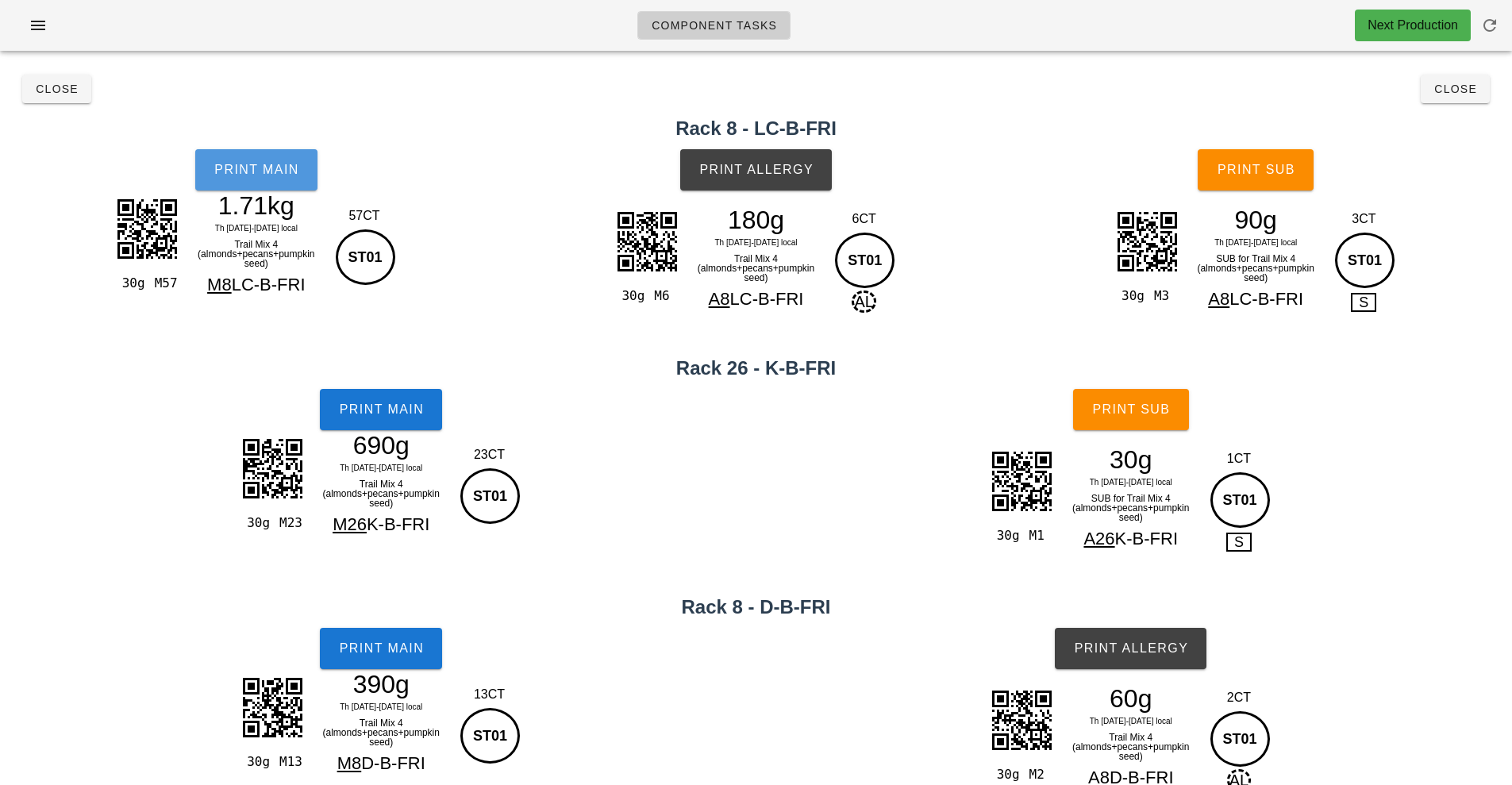
click at [273, 166] on span "Print Main" at bounding box center [256, 170] width 86 height 14
click at [407, 412] on span "Print Main" at bounding box center [381, 409] width 86 height 14
click at [390, 655] on span "Print Main" at bounding box center [381, 648] width 86 height 14
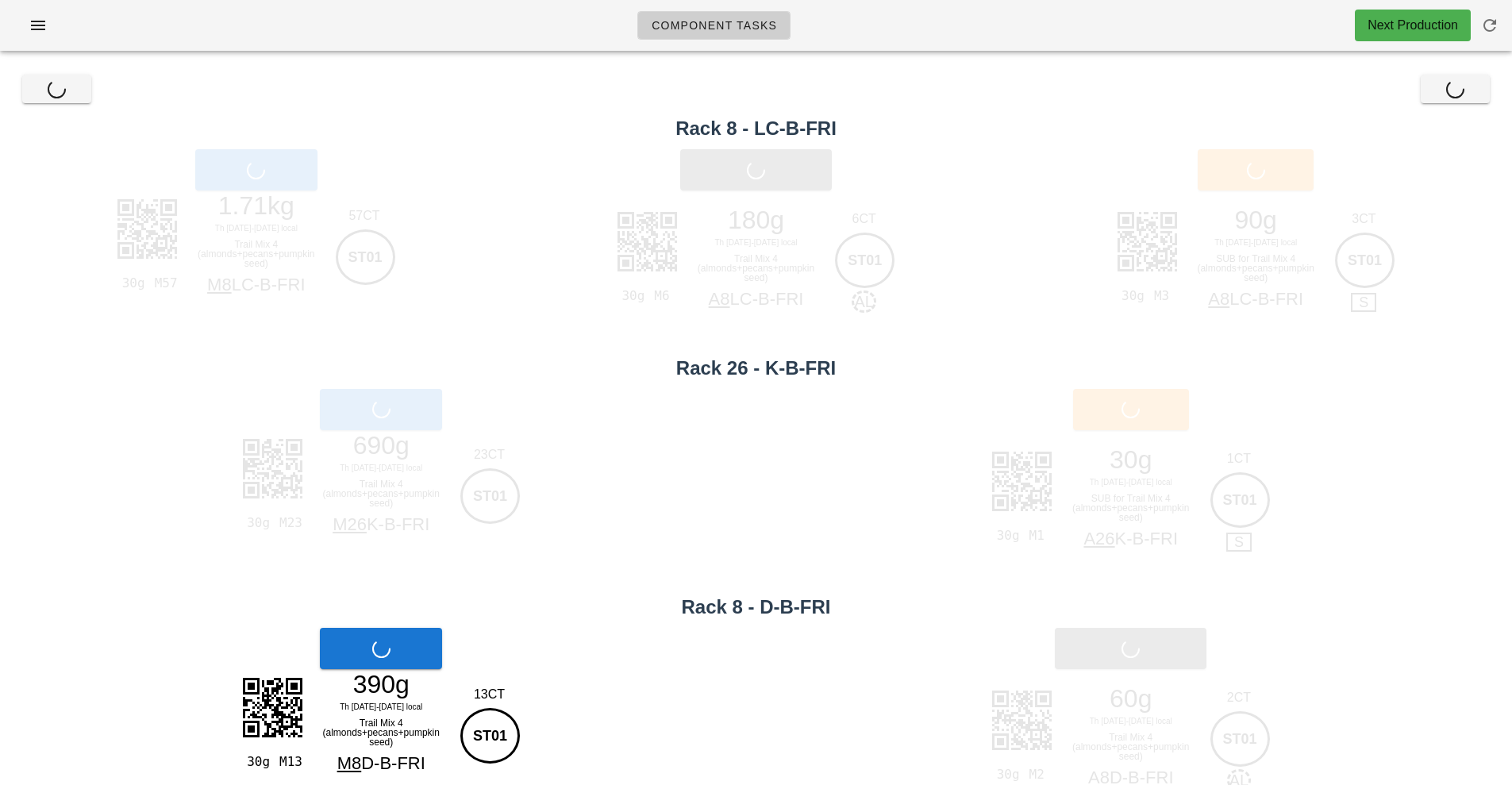
scroll to position [41, 0]
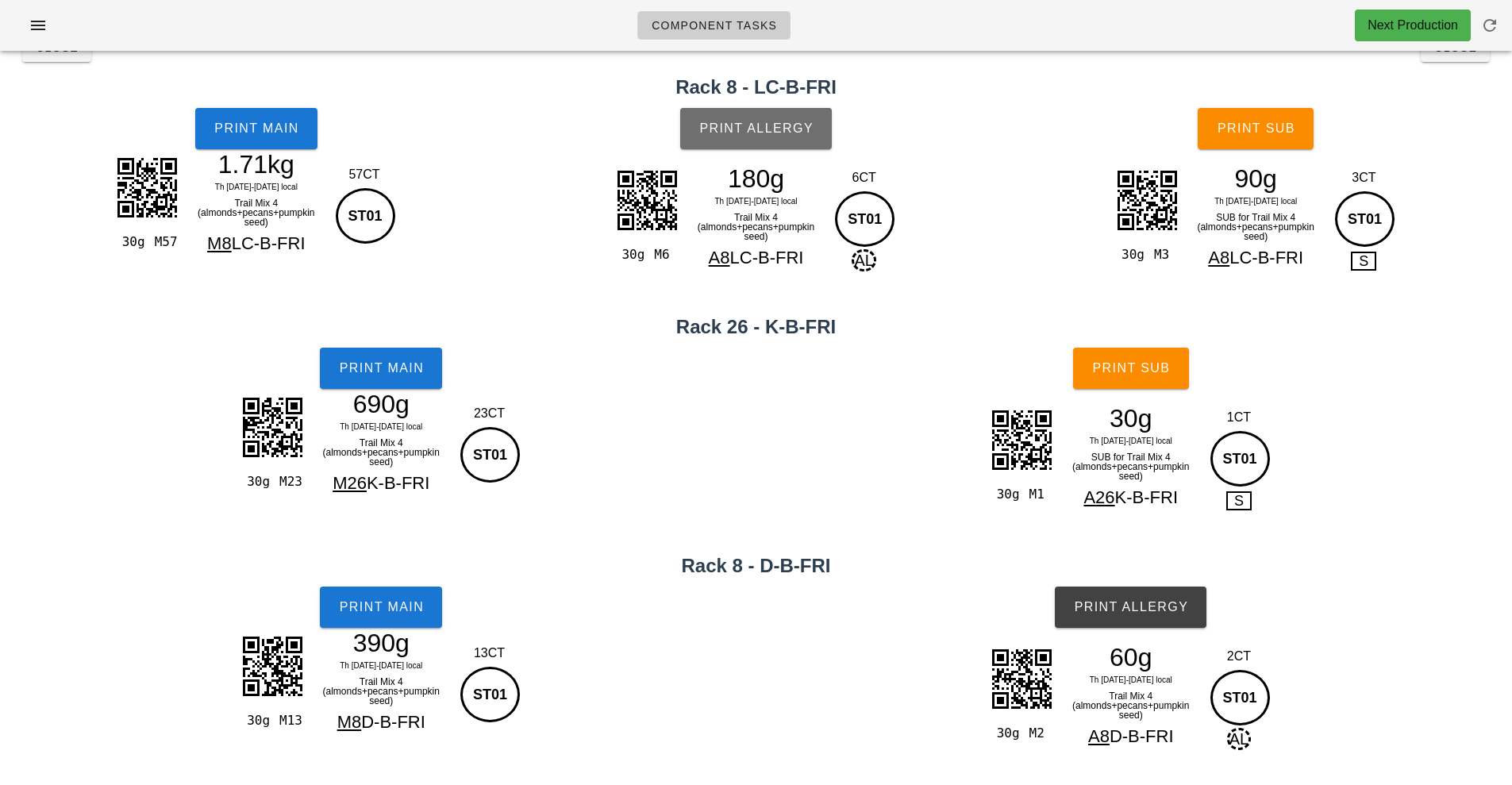
click at [769, 115] on button "Print Allergy" at bounding box center [756, 129] width 151 height 41
click at [1111, 605] on span "Print Allergy" at bounding box center [1131, 607] width 115 height 14
click at [1260, 132] on span "Print Sub" at bounding box center [1256, 129] width 79 height 14
click at [1142, 371] on span "Print Sub" at bounding box center [1131, 368] width 79 height 14
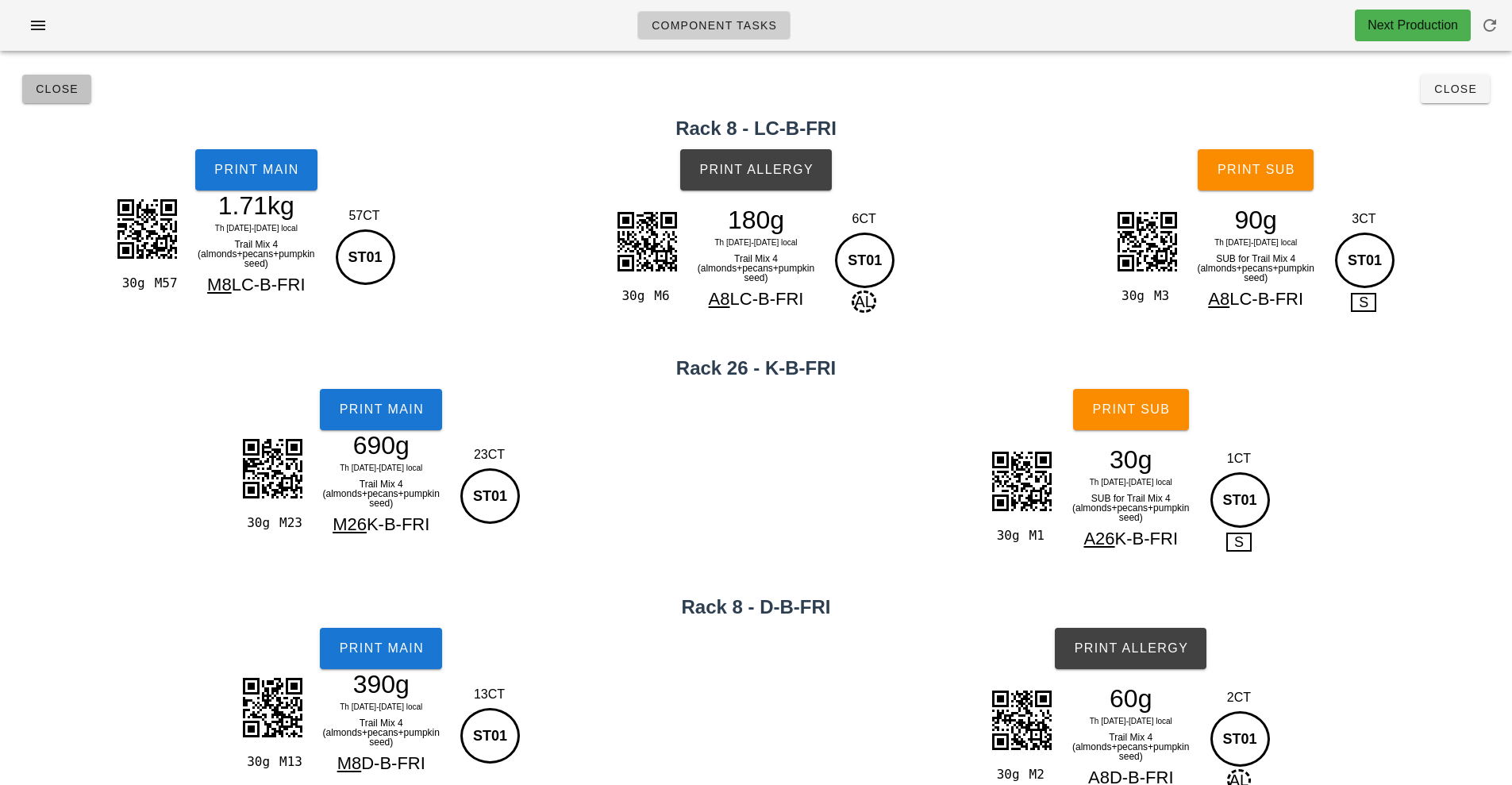
click at [56, 93] on span "Close" at bounding box center [56, 89] width 44 height 13
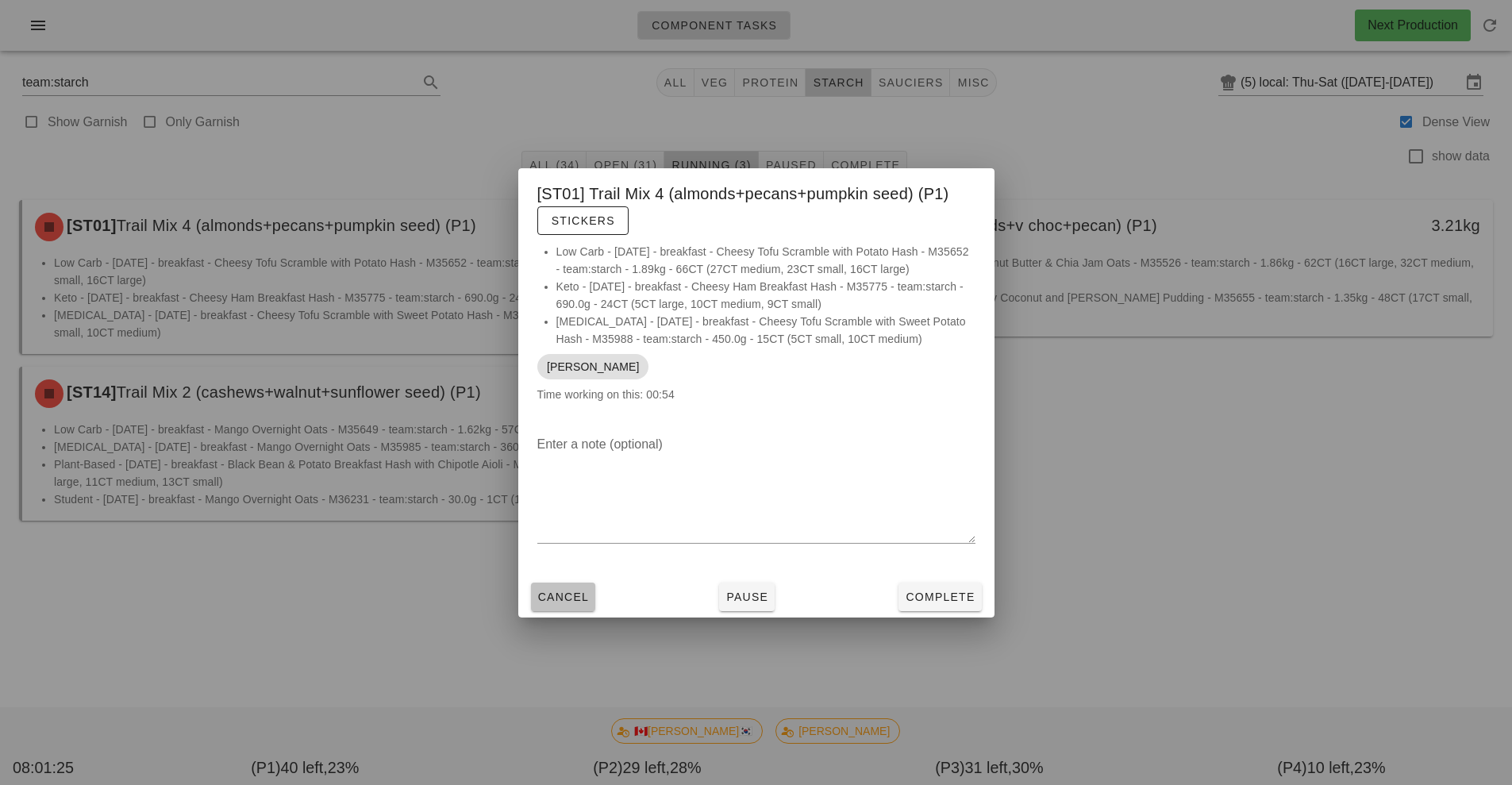
click at [561, 591] on span "Cancel" at bounding box center [563, 597] width 53 height 13
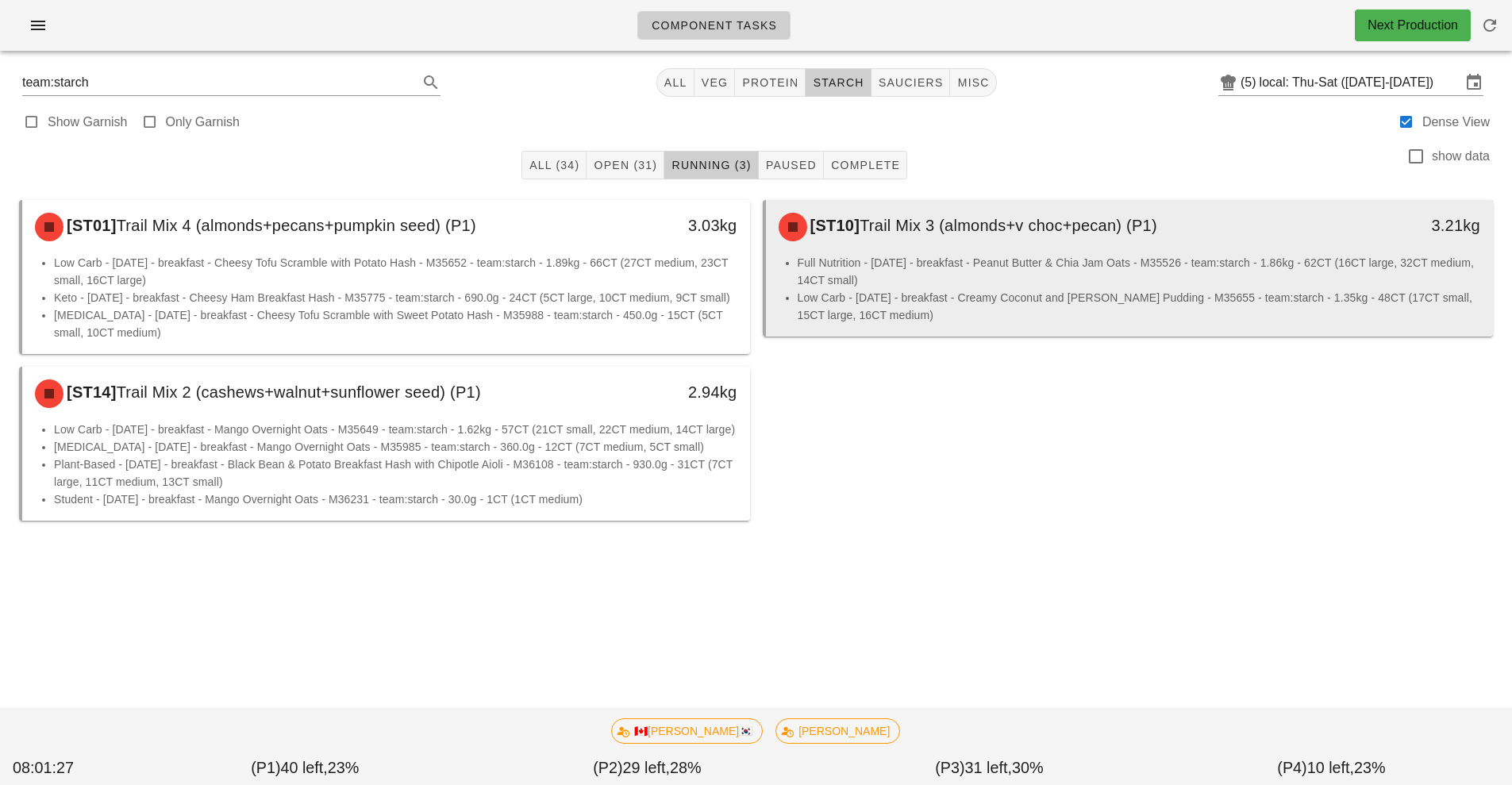
click at [915, 246] on div "[ST10] Trail Mix 3 (almonds+v choc+pecan) (P1)" at bounding box center [1039, 226] width 541 height 47
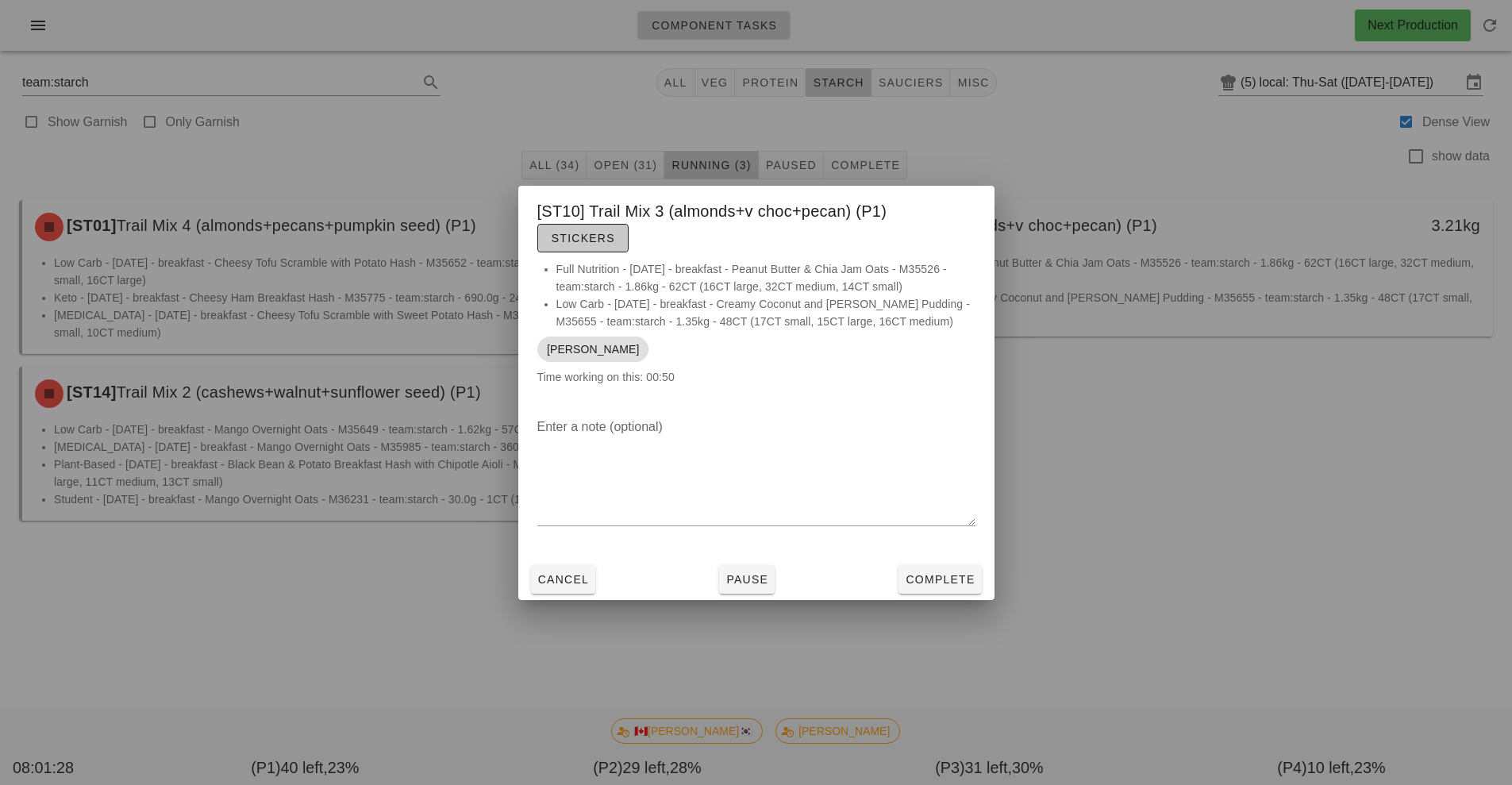
click at [591, 240] on span "Stickers" at bounding box center [583, 238] width 64 height 13
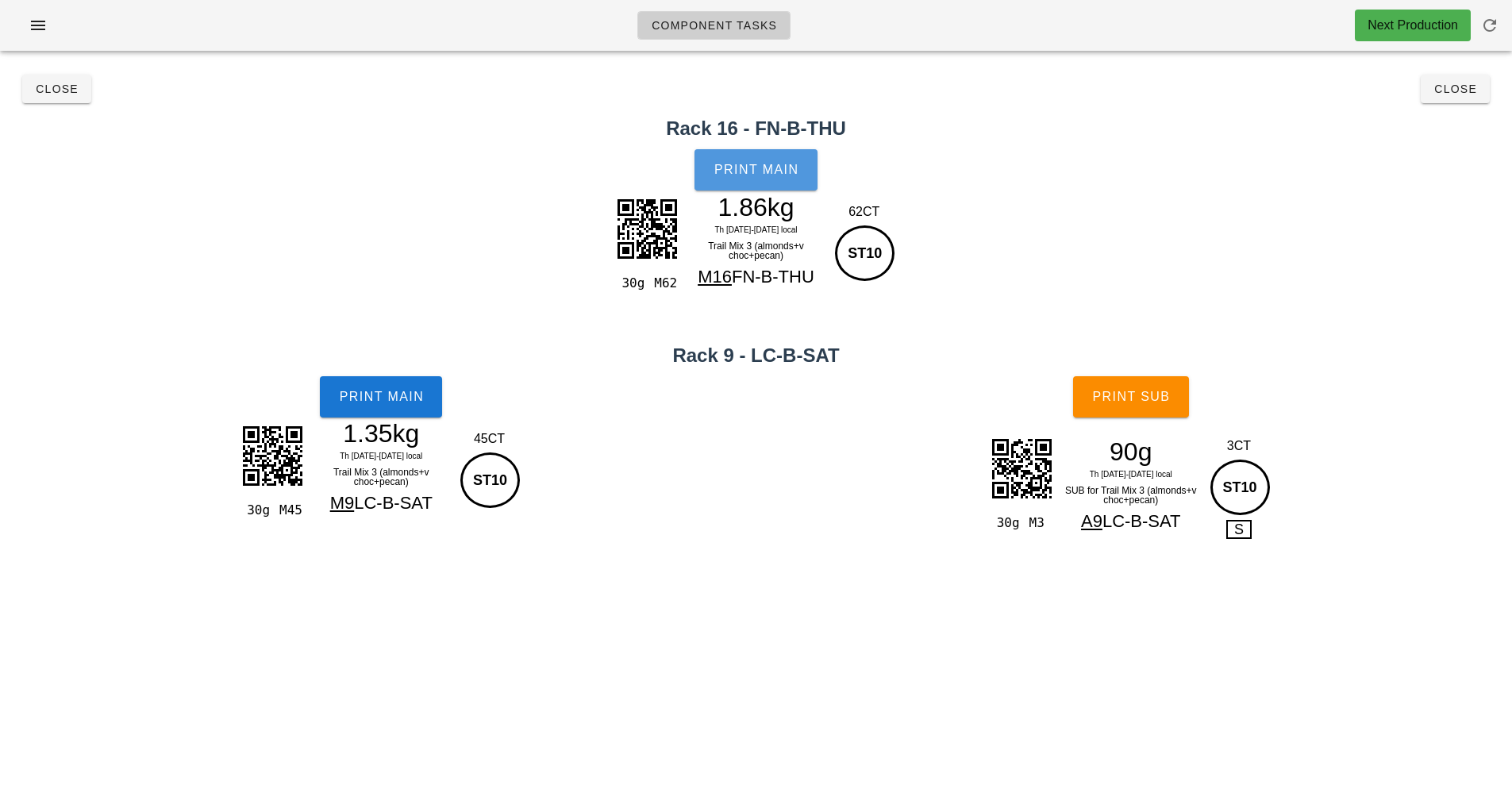
click at [753, 187] on button "Print Main" at bounding box center [756, 170] width 123 height 41
click at [403, 409] on button "Print Main" at bounding box center [380, 397] width 123 height 41
click at [1137, 394] on span "Print Sub" at bounding box center [1131, 397] width 79 height 14
click at [1458, 93] on span "Close" at bounding box center [1455, 89] width 44 height 13
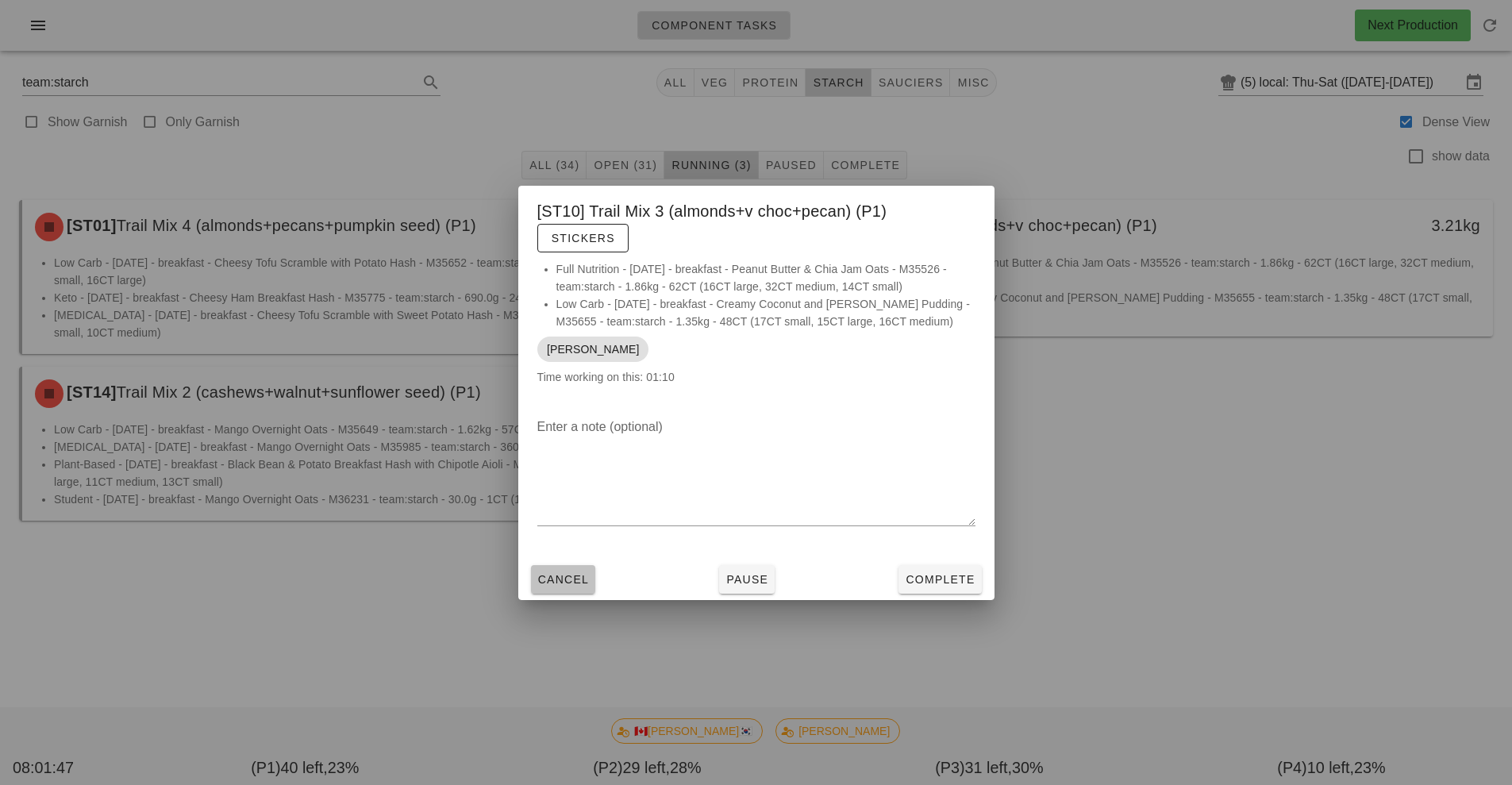
click at [559, 584] on span "Cancel" at bounding box center [563, 579] width 53 height 13
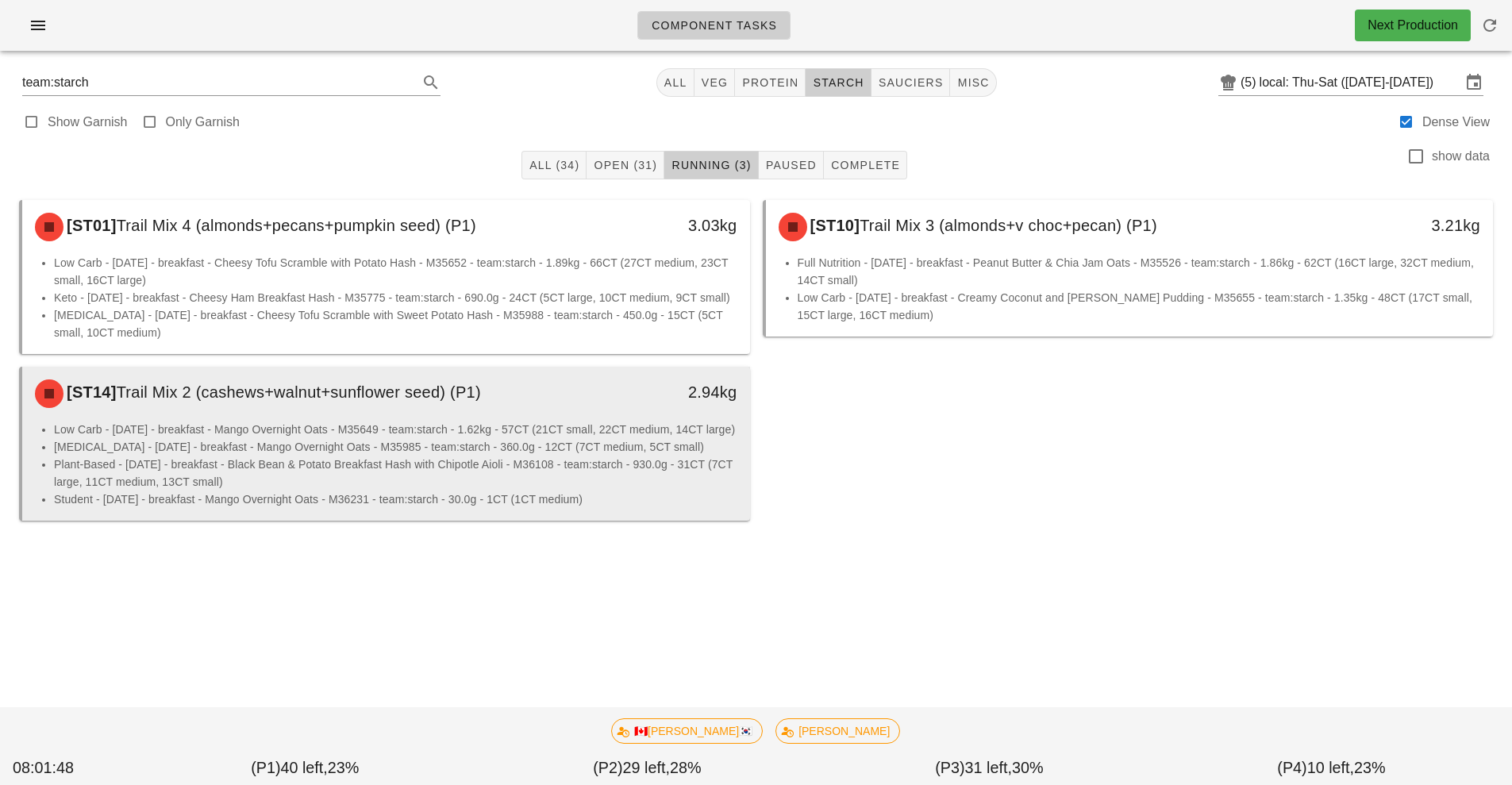
click at [288, 438] on li "Low Carb - [DATE] - breakfast - Mango Overnight Oats - M35649 - team:starch - 1…" at bounding box center [395, 430] width 683 height 18
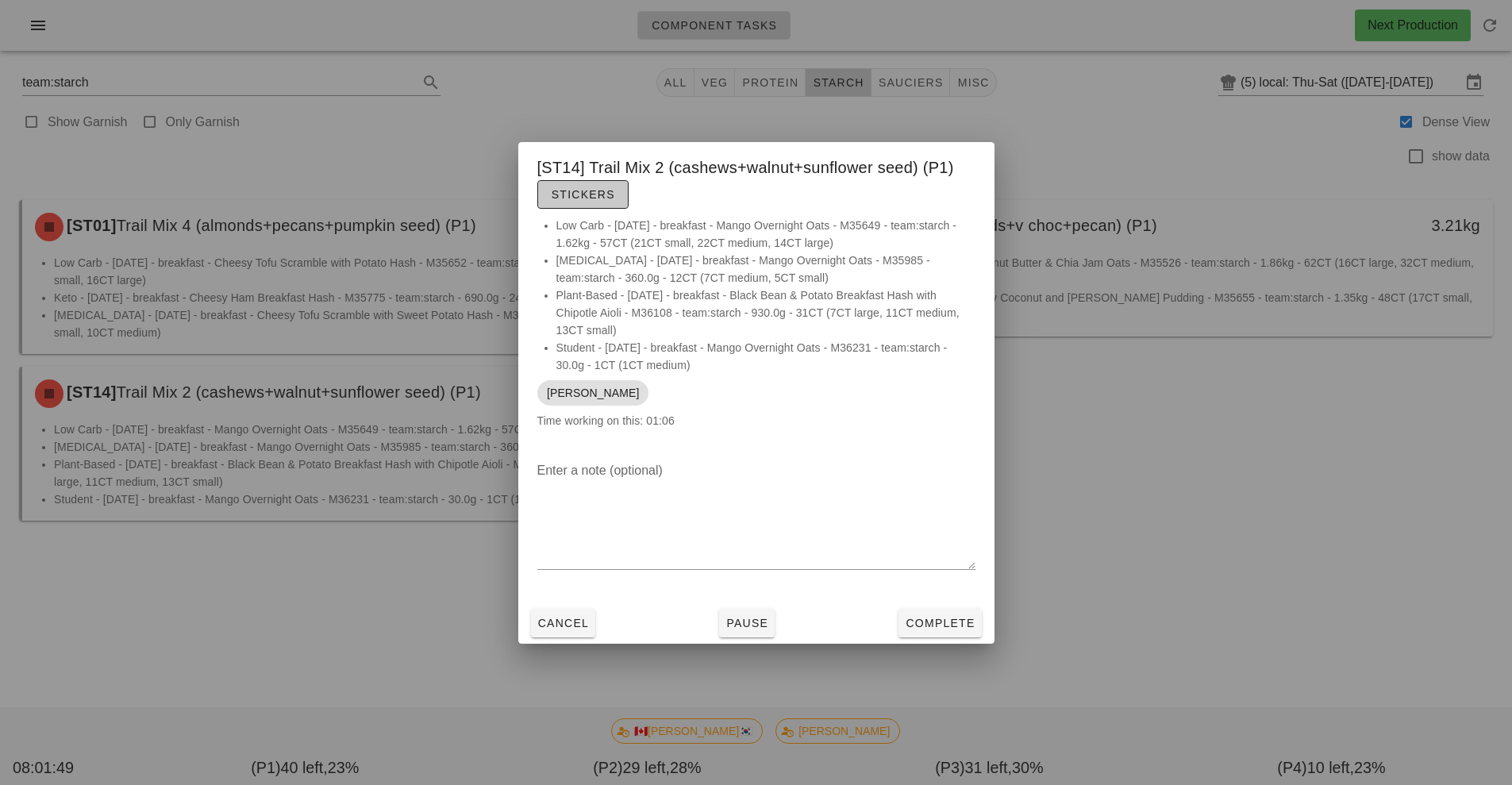
click at [586, 195] on span "Stickers" at bounding box center [583, 194] width 64 height 13
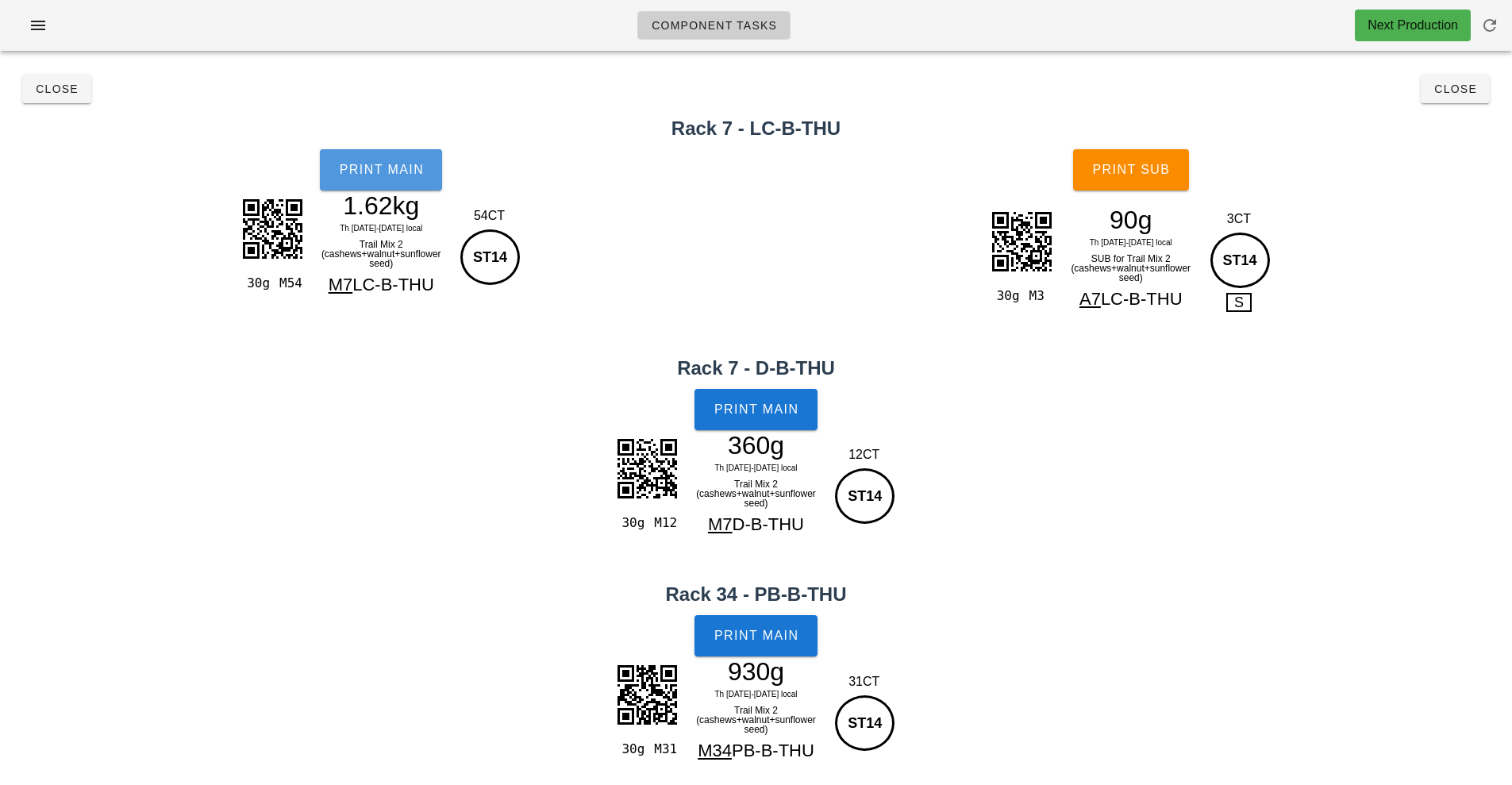
click at [395, 168] on span "Print Main" at bounding box center [381, 170] width 86 height 14
click at [787, 418] on button "Print Main" at bounding box center [756, 409] width 123 height 41
click at [776, 640] on span "Print Main" at bounding box center [756, 636] width 86 height 14
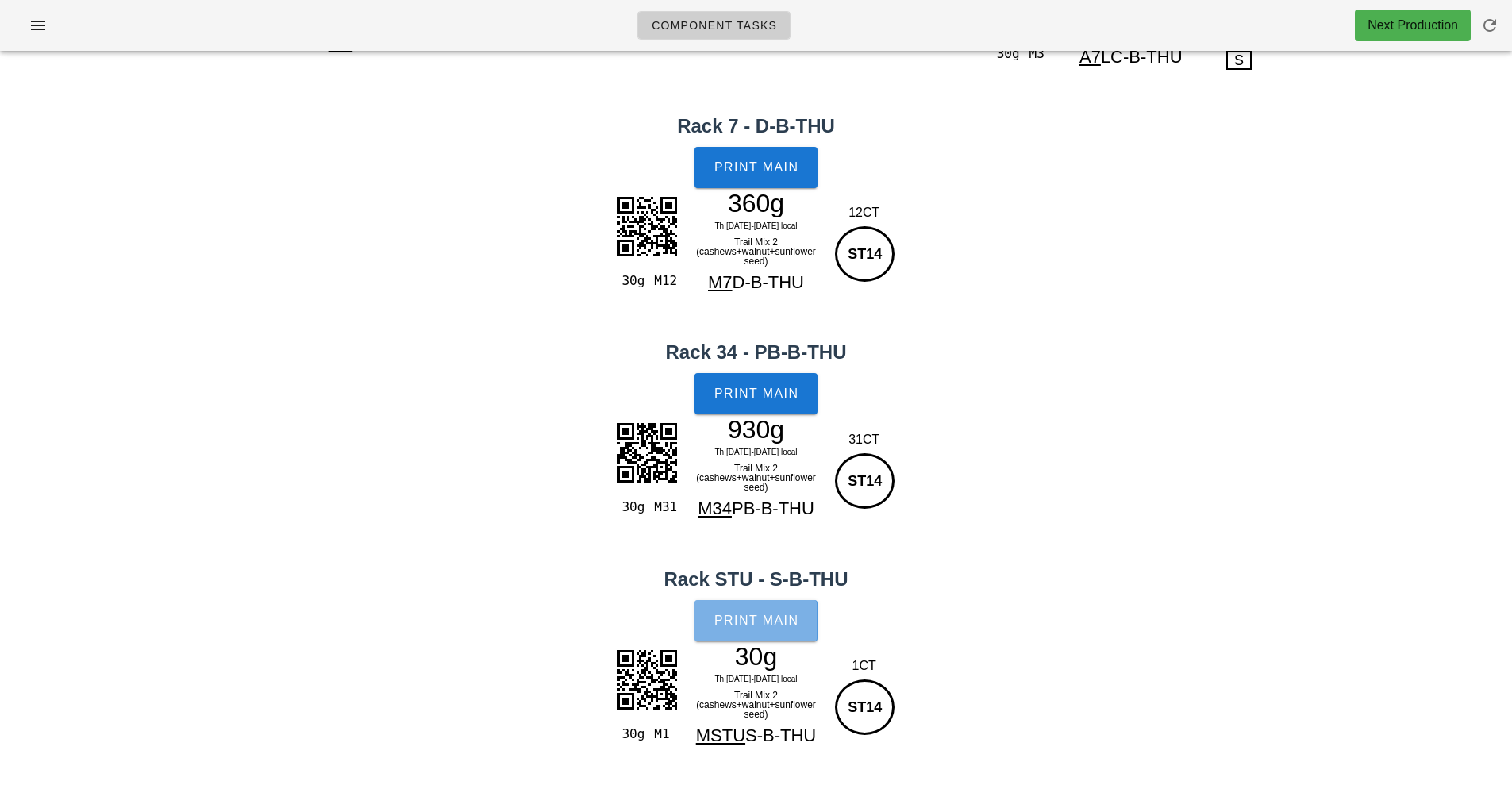
click at [747, 635] on button "Print Main" at bounding box center [756, 620] width 123 height 41
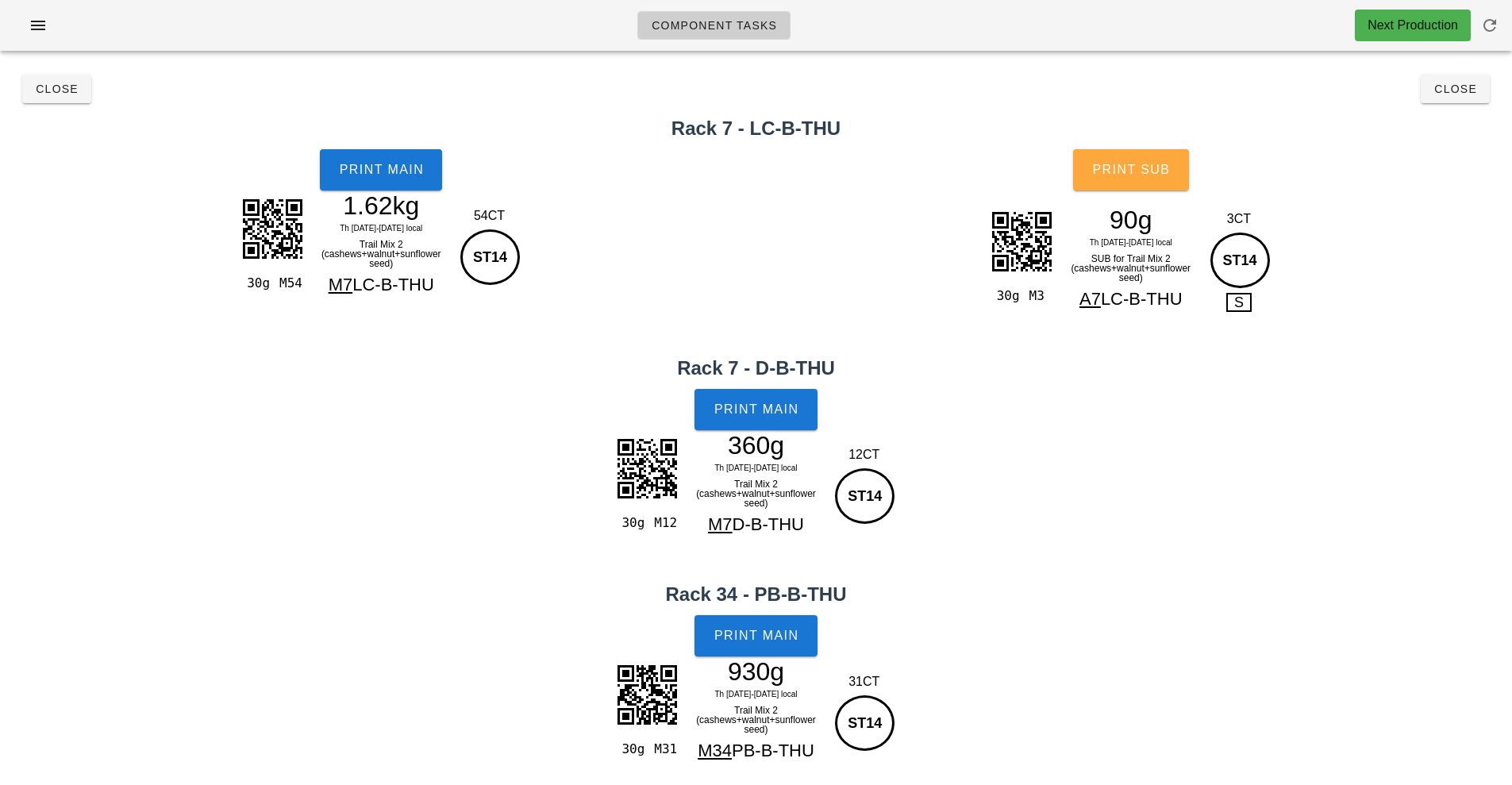
click at [1147, 166] on span "Print Sub" at bounding box center [1131, 170] width 79 height 14
click at [66, 120] on h2 "Rack 7 - LC-B-THU" at bounding box center [756, 129] width 1493 height 29
click at [47, 83] on span "Close" at bounding box center [56, 89] width 44 height 13
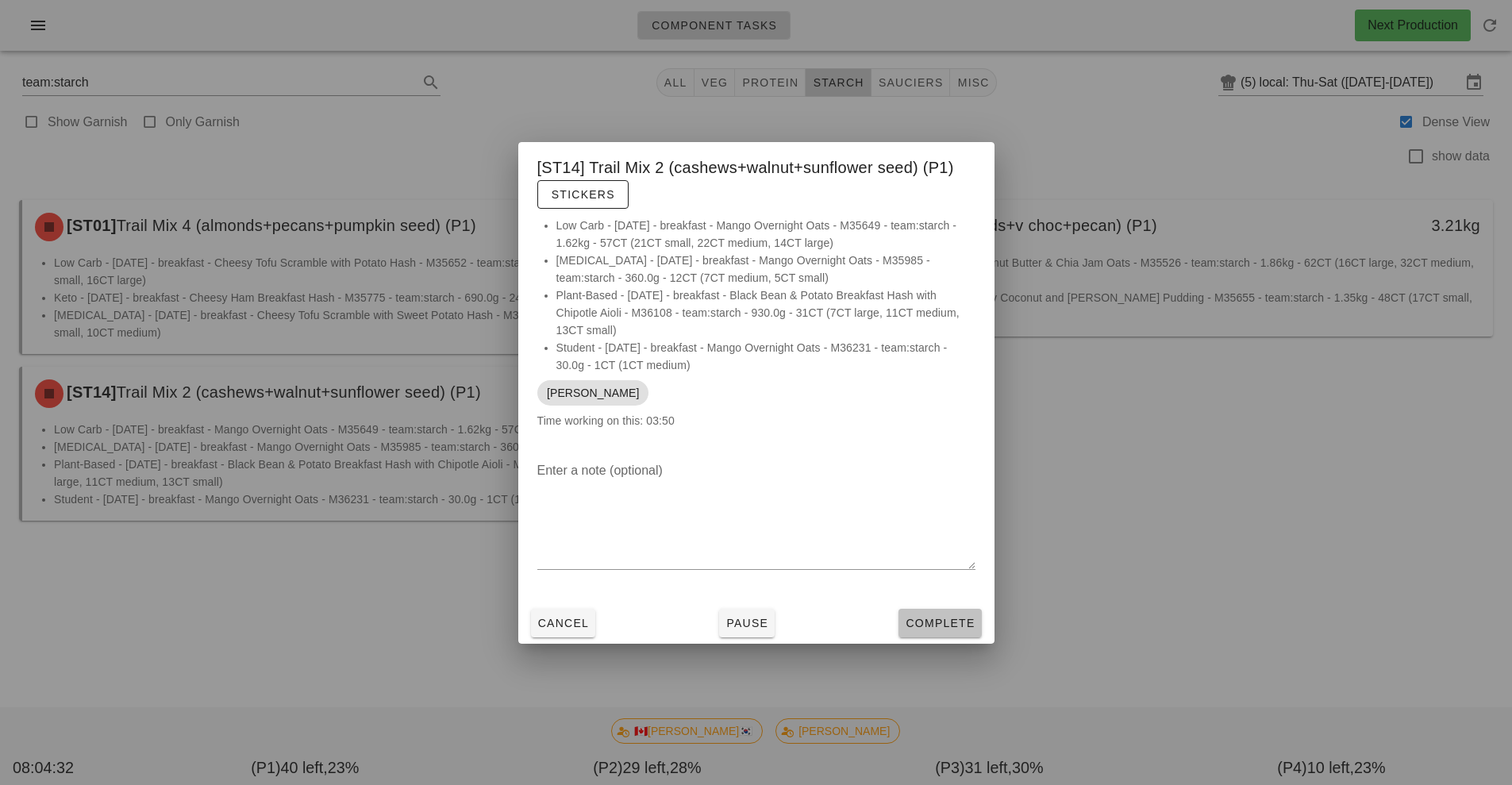
click at [935, 618] on span "Complete" at bounding box center [940, 623] width 70 height 13
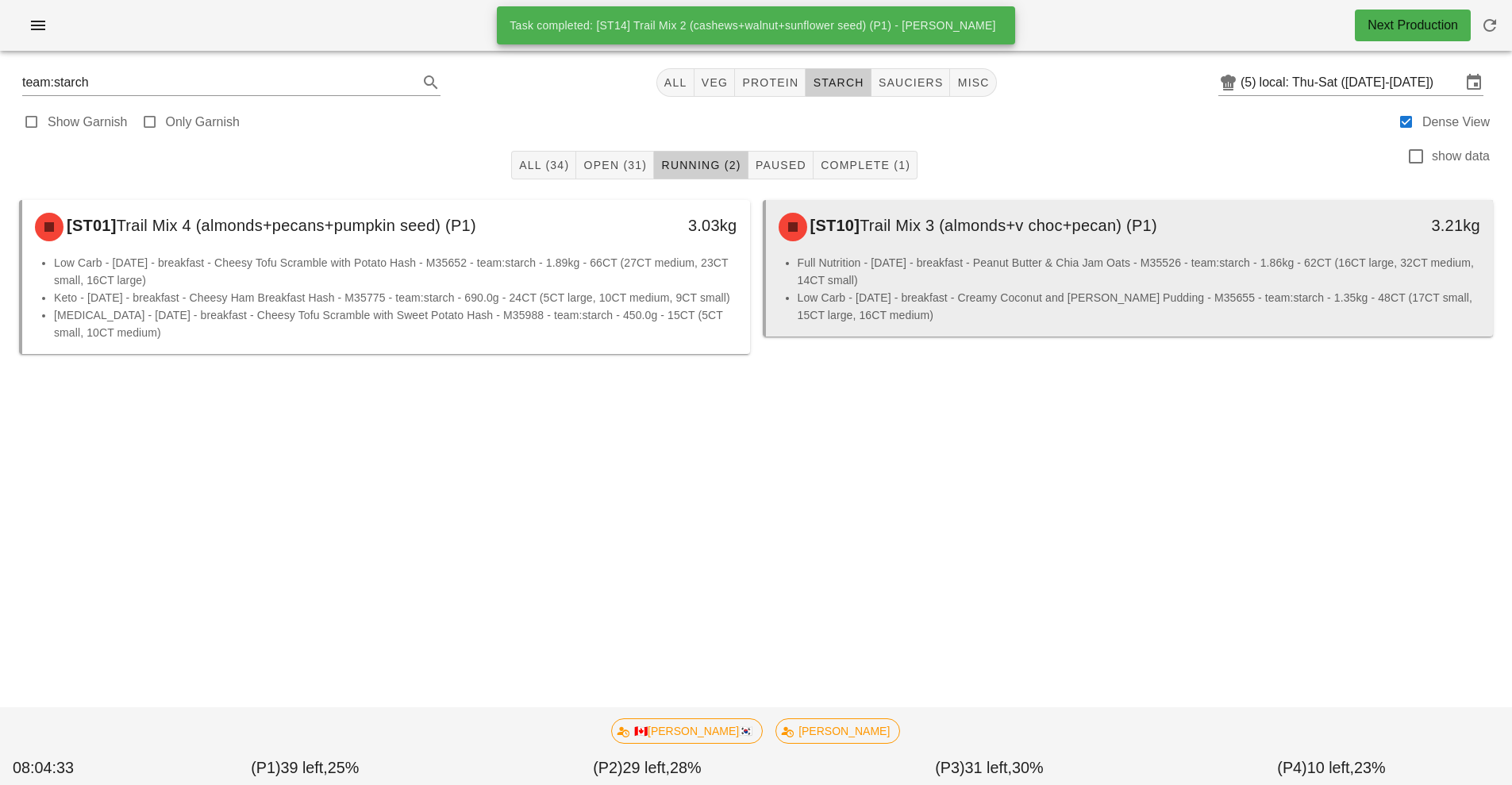
click at [952, 281] on li "Full Nutrition - [DATE] - breakfast - Peanut Butter & Chia Jam Oats - M35526 - …" at bounding box center [1139, 271] width 683 height 35
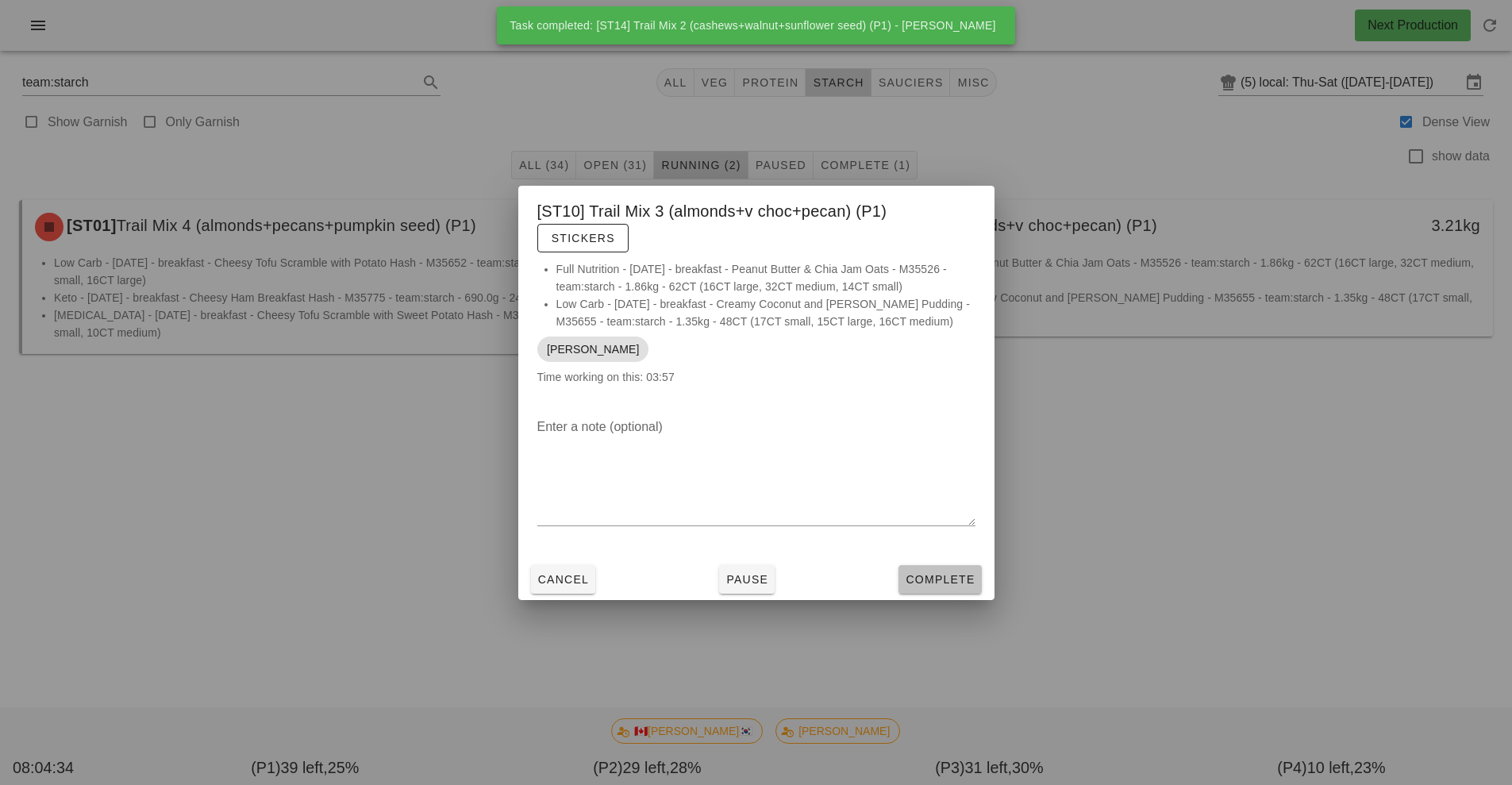
click at [942, 588] on button "Complete" at bounding box center [940, 579] width 82 height 29
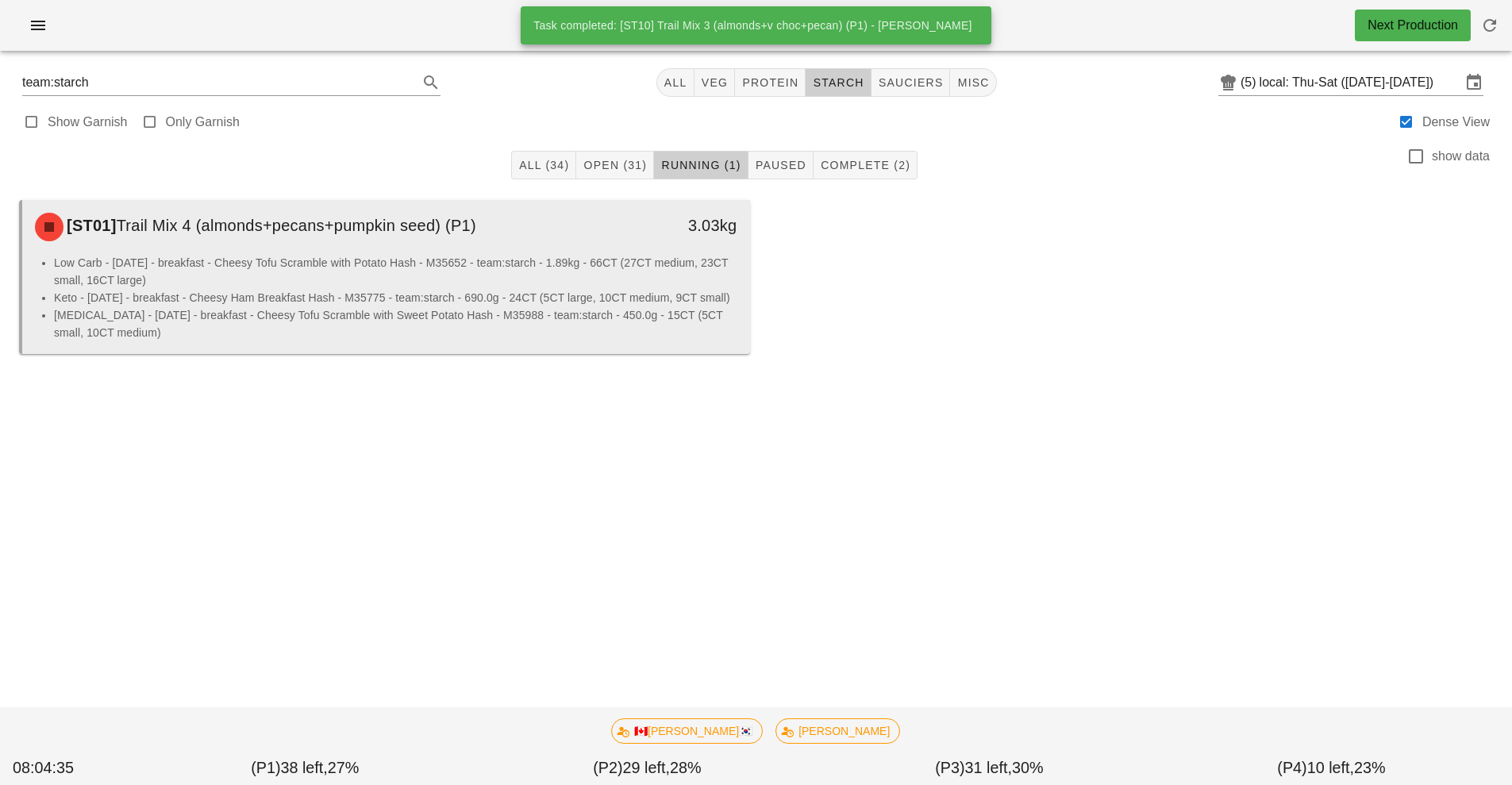
click at [414, 268] on li "Low Carb - [DATE] - breakfast - Cheesy Tofu Scramble with Potato Hash - M35652 …" at bounding box center [395, 271] width 683 height 35
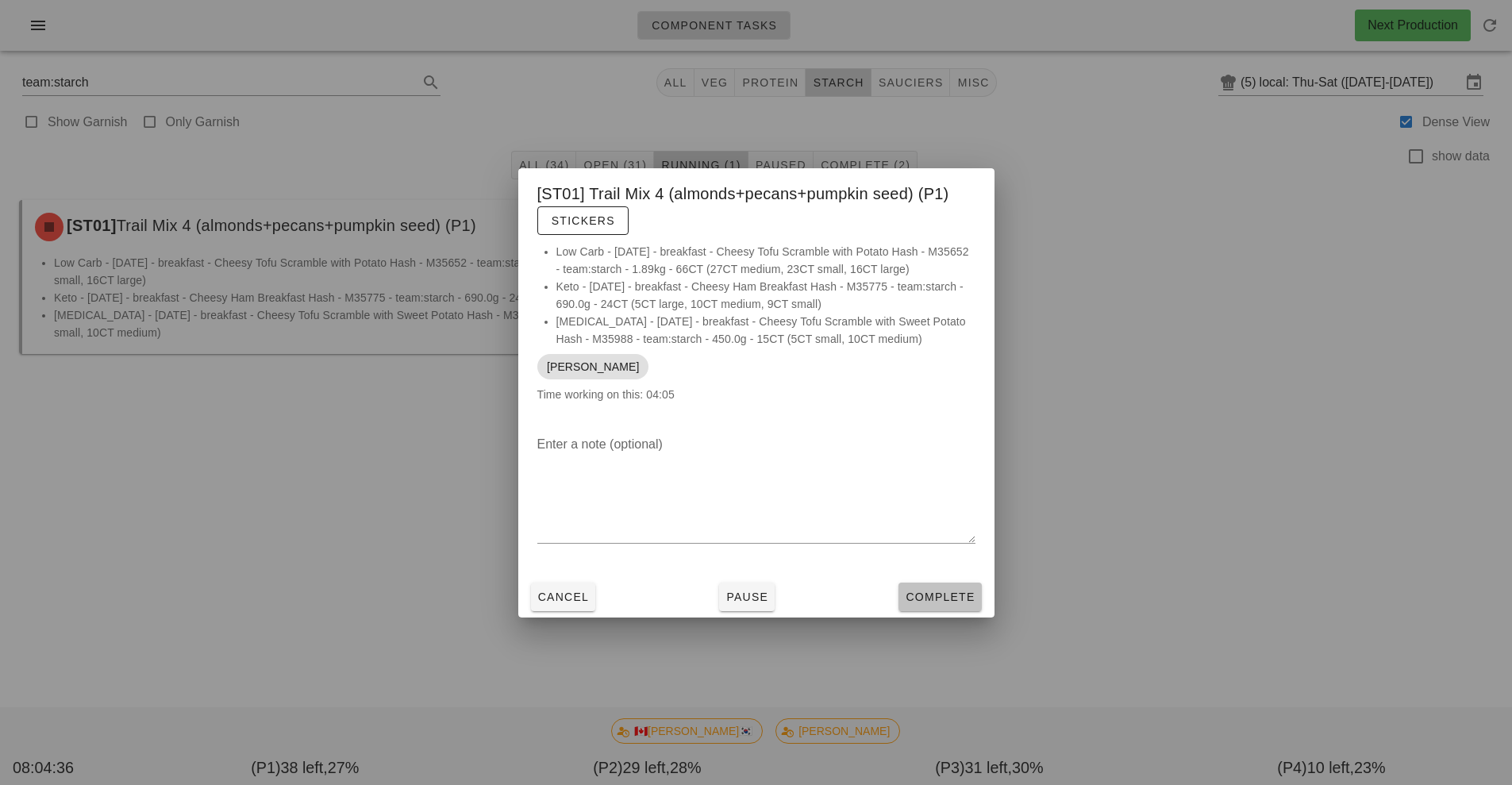
click at [940, 600] on span "Complete" at bounding box center [940, 597] width 70 height 13
